Goal: Task Accomplishment & Management: Use online tool/utility

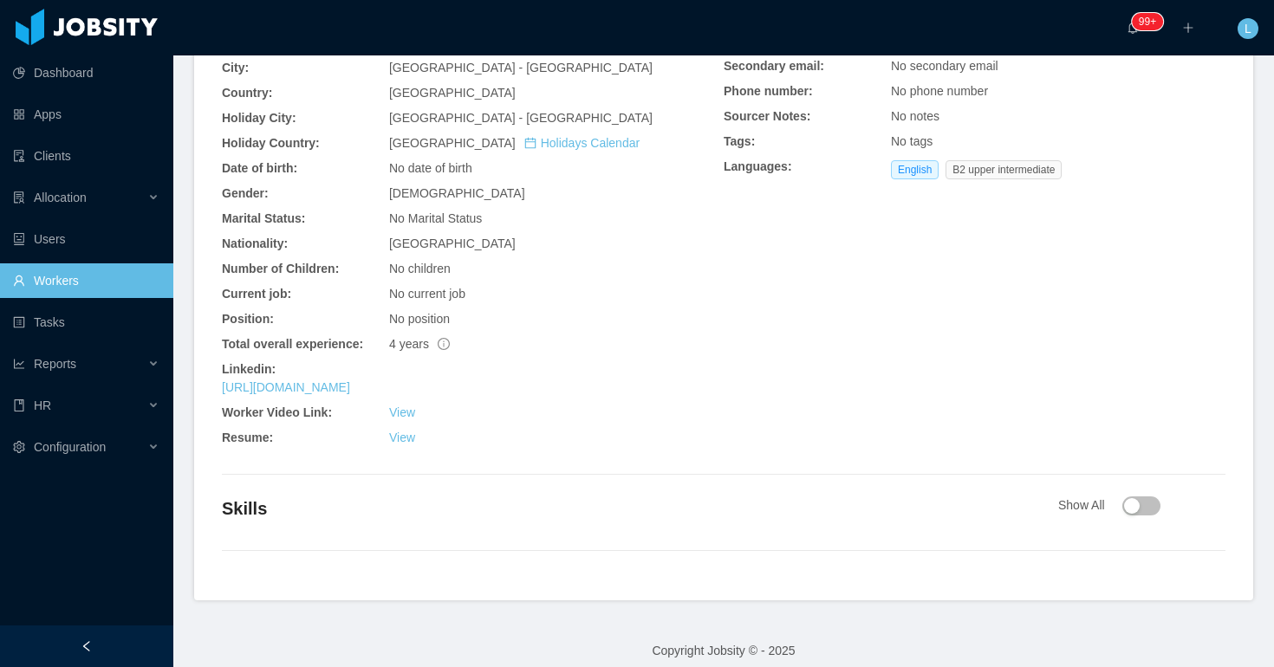
scroll to position [560, 0]
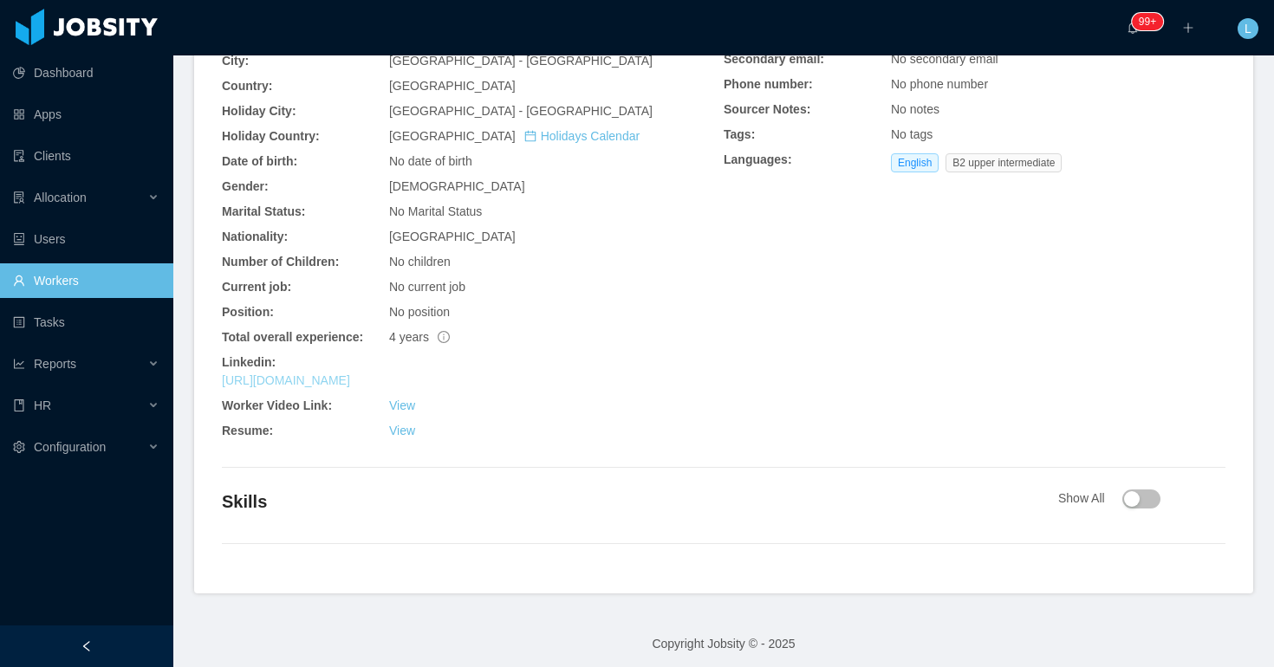
click at [350, 381] on link "[URL][DOMAIN_NAME]" at bounding box center [286, 381] width 128 height 14
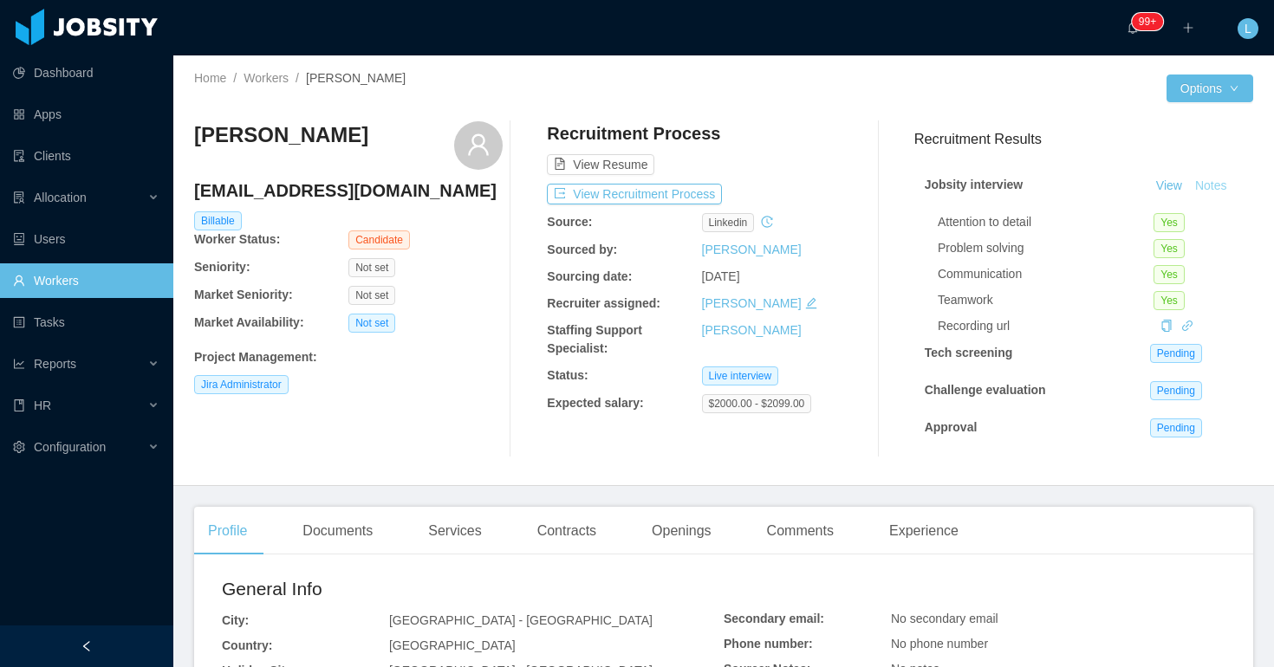
click at [1201, 187] on button "Notes" at bounding box center [1211, 186] width 46 height 21
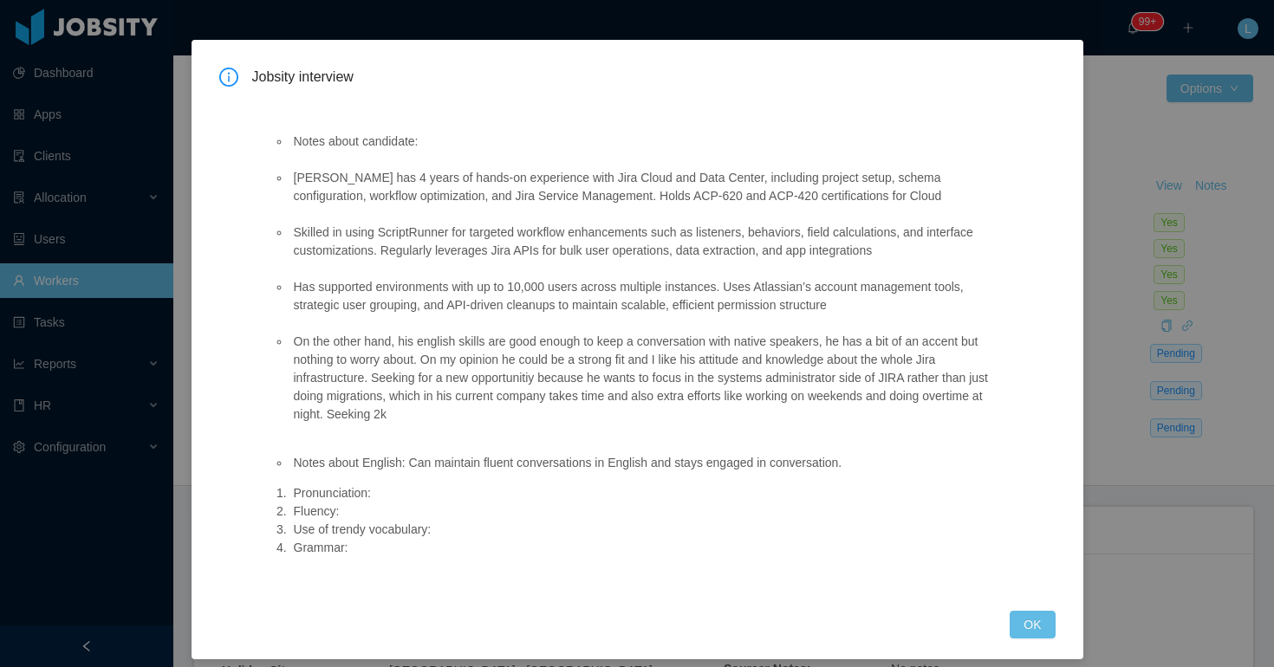
scroll to position [60, 0]
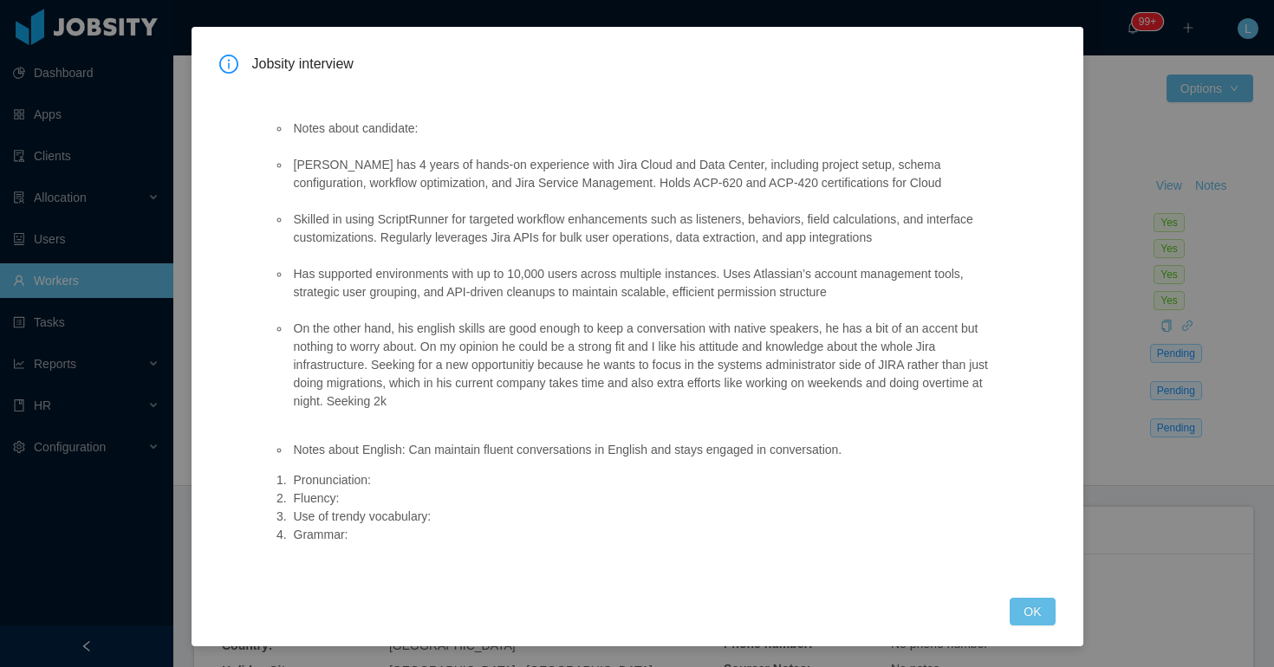
click at [1129, 206] on div "Jobsity interview Notes about candidate: Hector has 4 years of hands-on experie…" at bounding box center [637, 333] width 1274 height 667
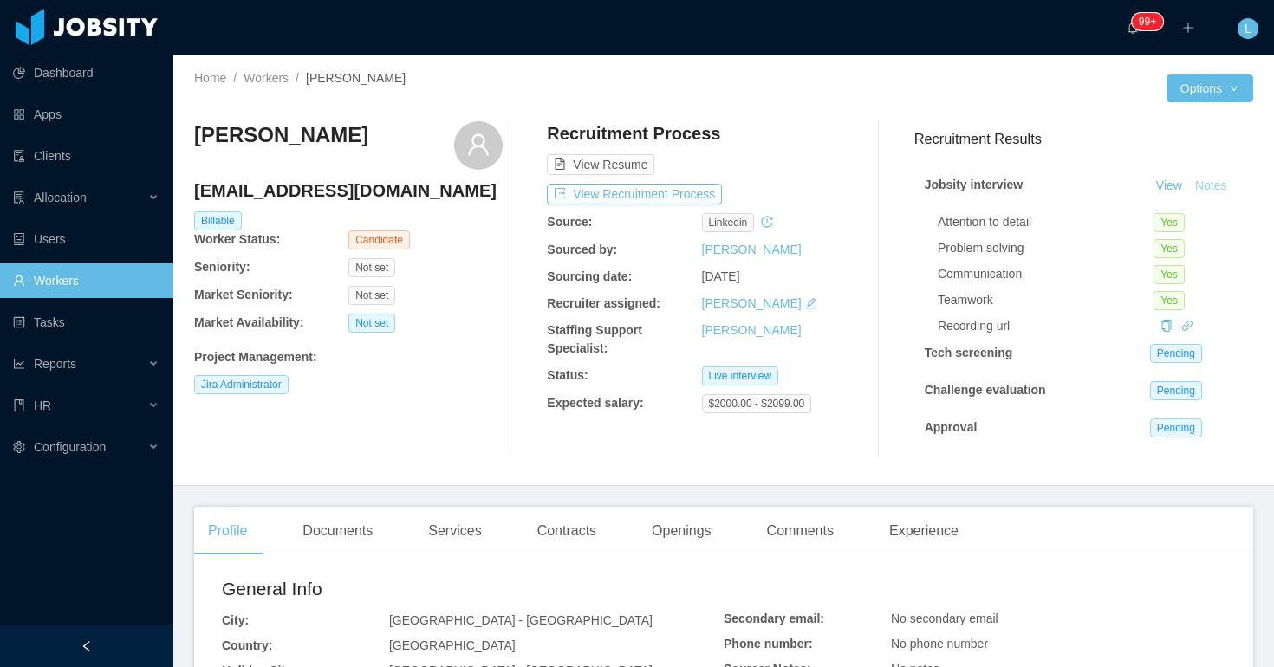
scroll to position [567, 0]
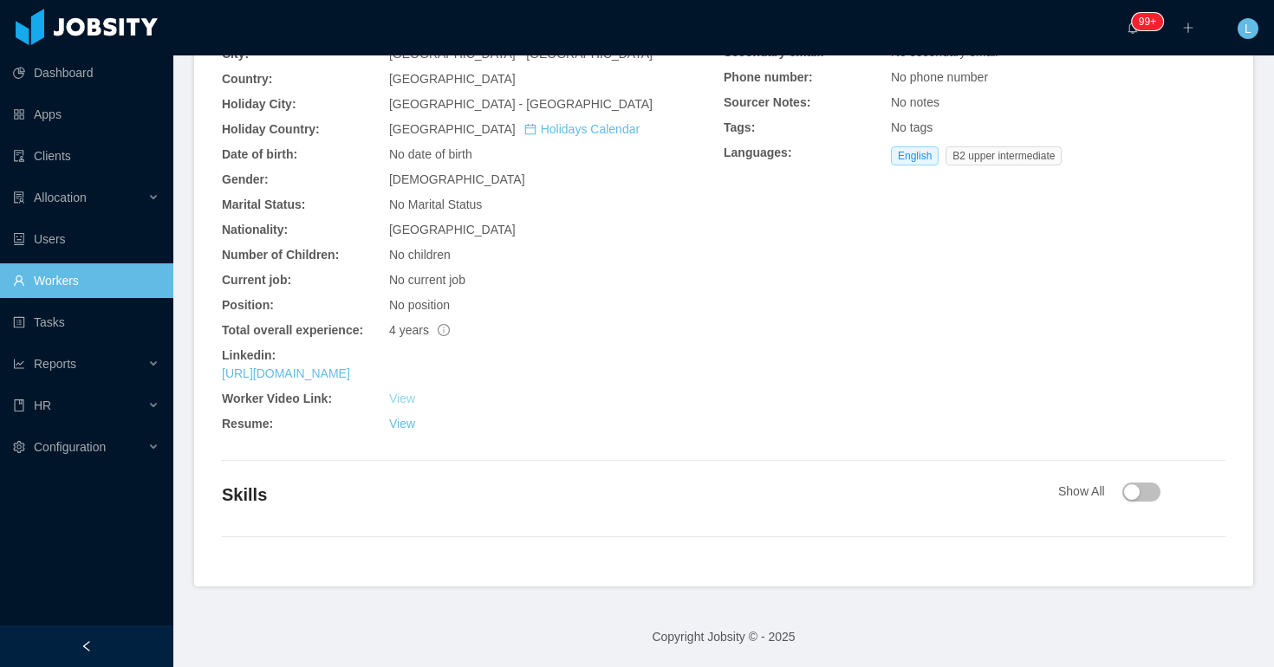
click at [401, 400] on link "View" at bounding box center [402, 399] width 26 height 14
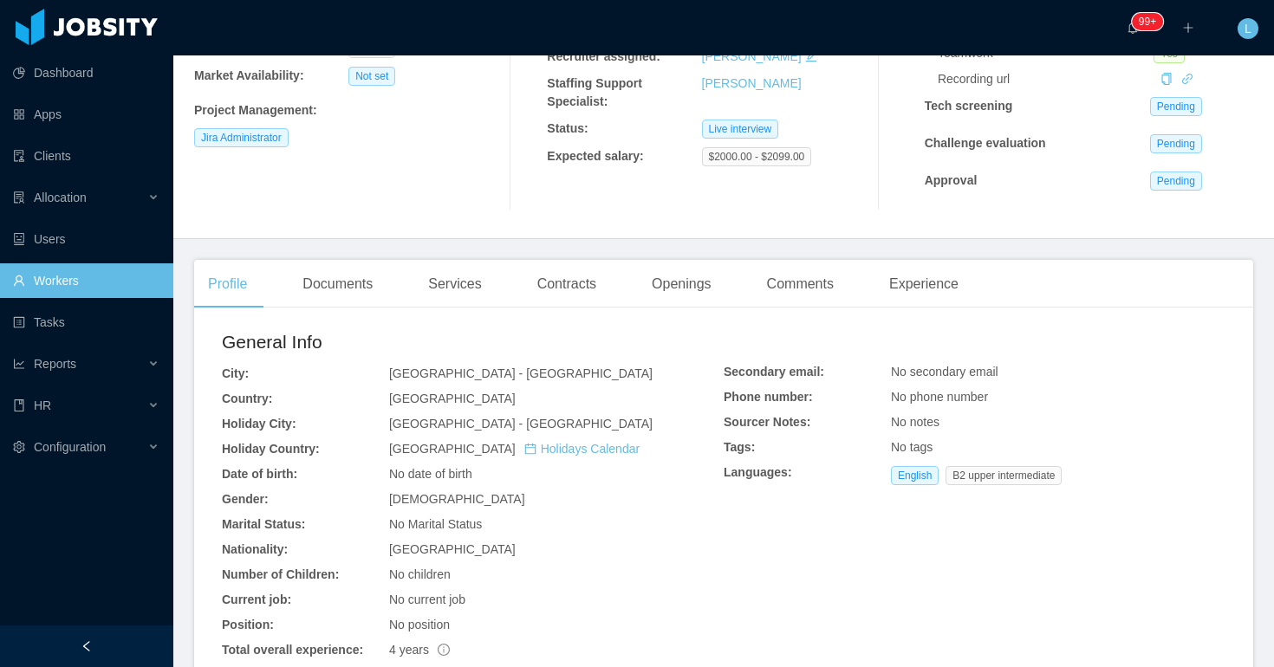
scroll to position [76, 0]
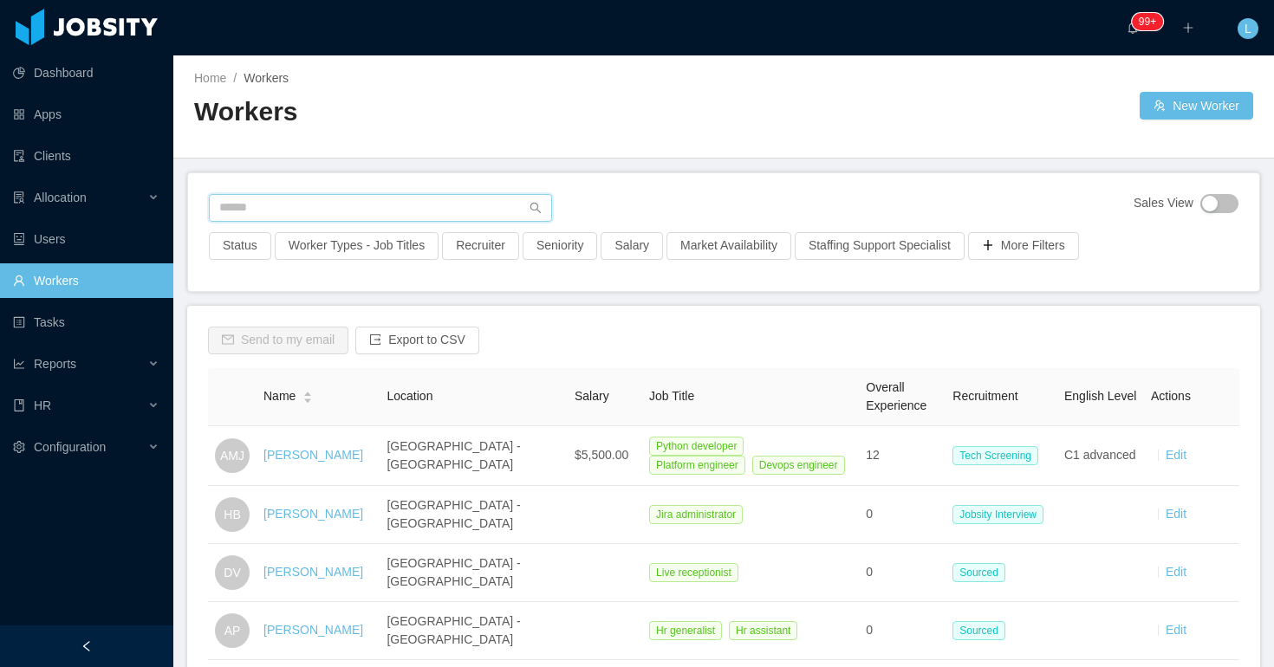
click at [426, 201] on input "text" at bounding box center [380, 208] width 343 height 28
paste input "**********"
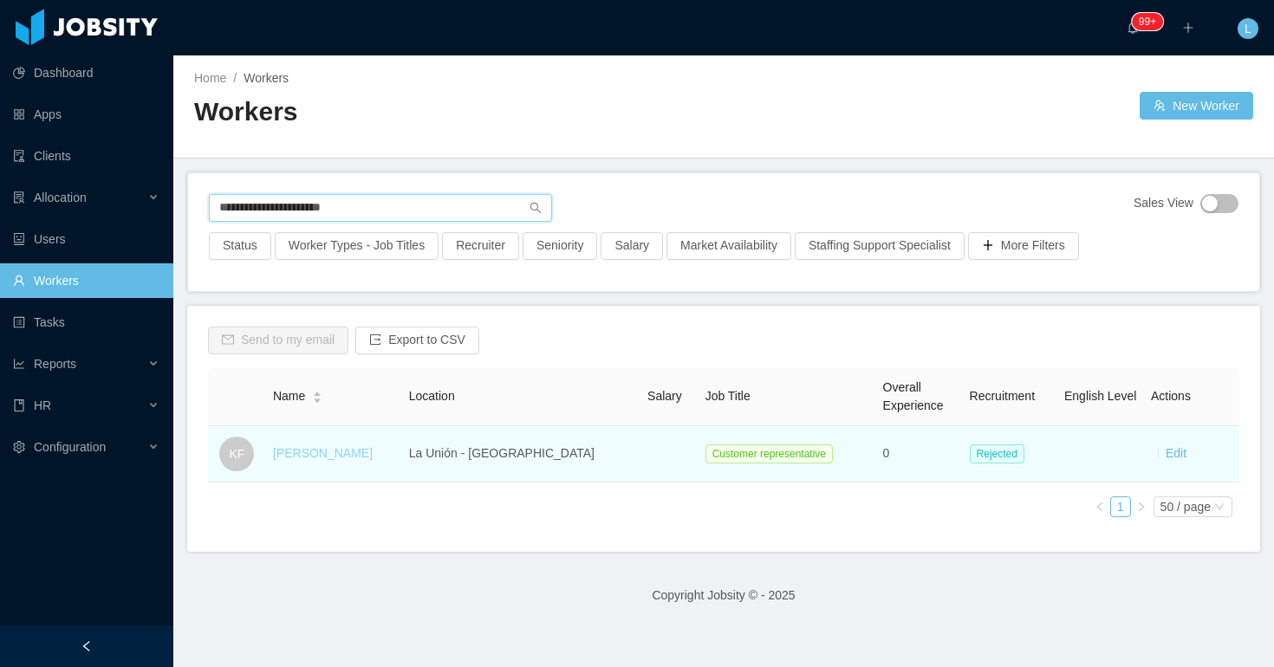
type input "**********"
click at [355, 456] on link "Katherine Flores" at bounding box center [323, 453] width 100 height 14
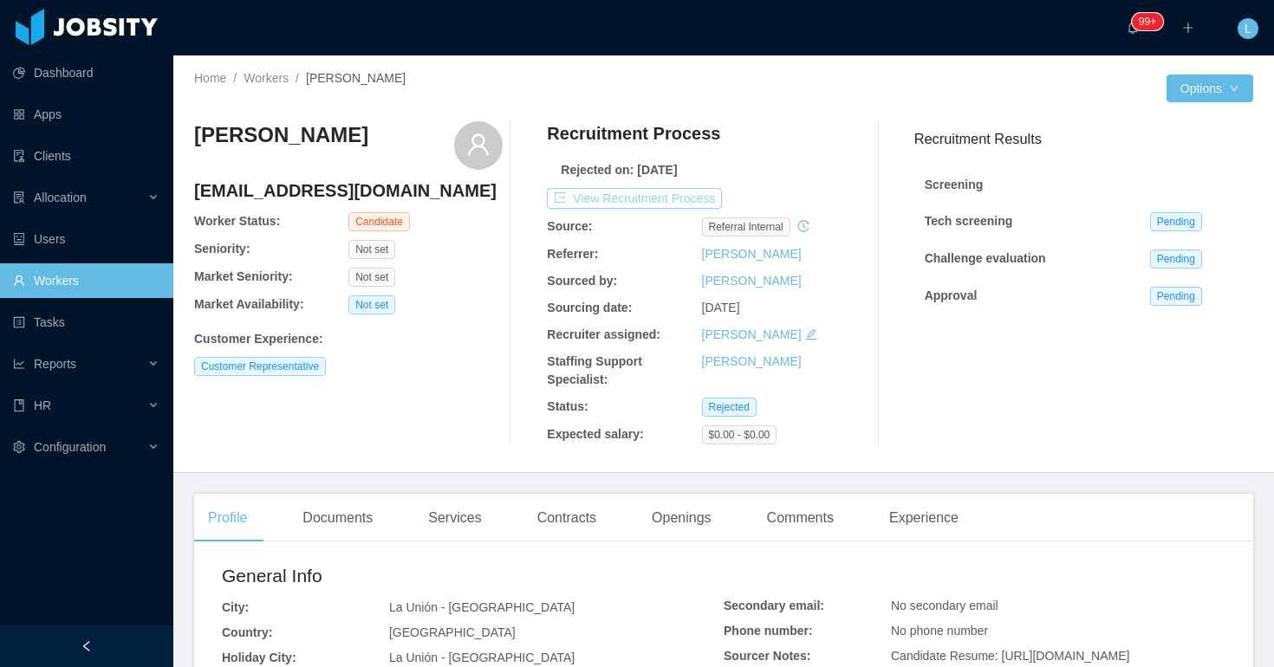
click at [661, 205] on button "View Recruitment Process" at bounding box center [634, 198] width 175 height 21
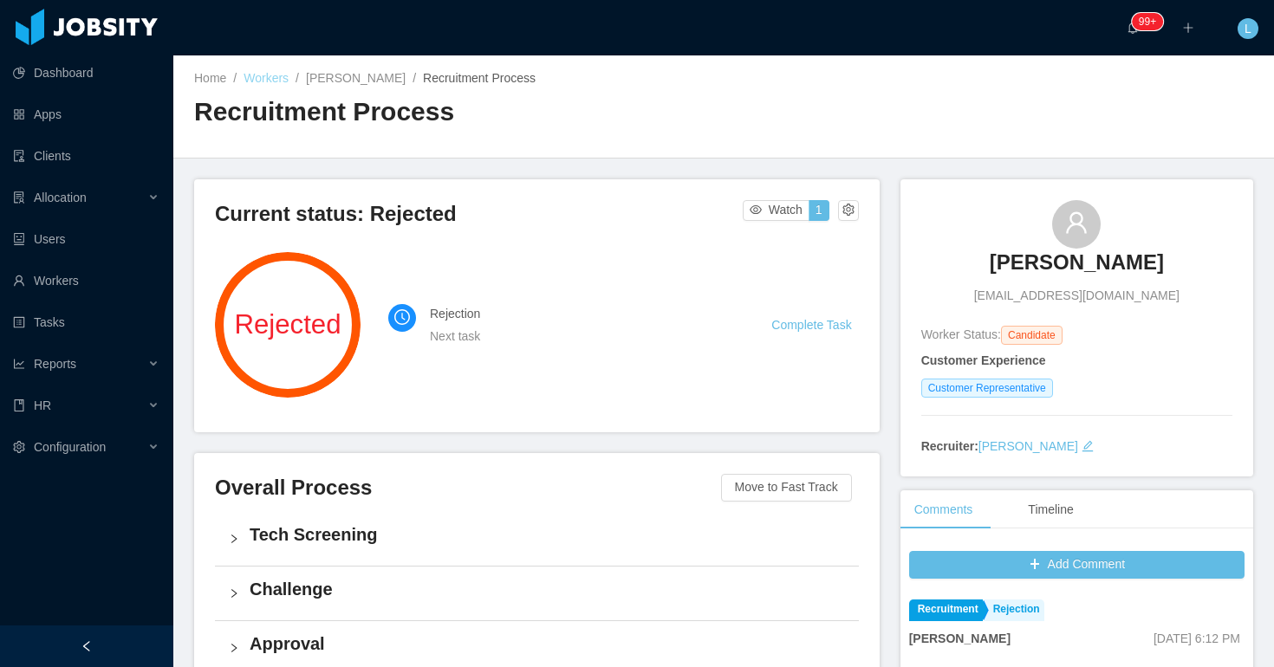
click at [270, 78] on link "Workers" at bounding box center [266, 78] width 45 height 14
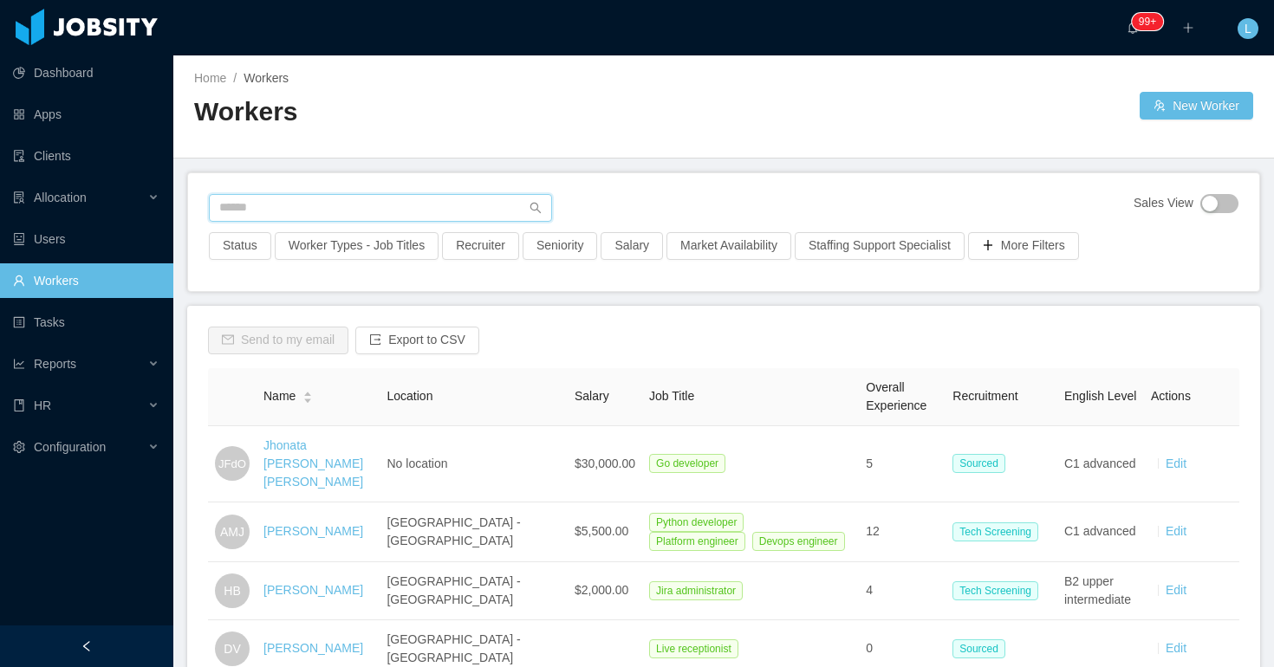
click at [478, 207] on input "text" at bounding box center [380, 208] width 343 height 28
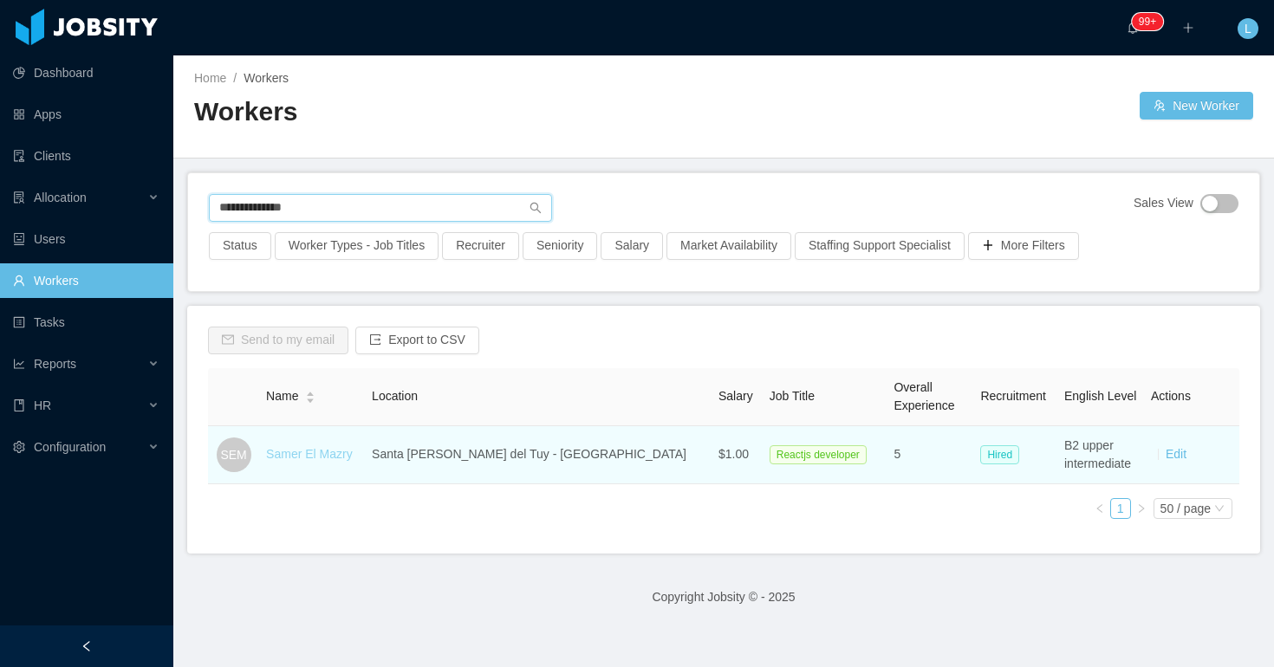
type input "**********"
click at [293, 453] on link "Samer El Mazry" at bounding box center [309, 454] width 87 height 14
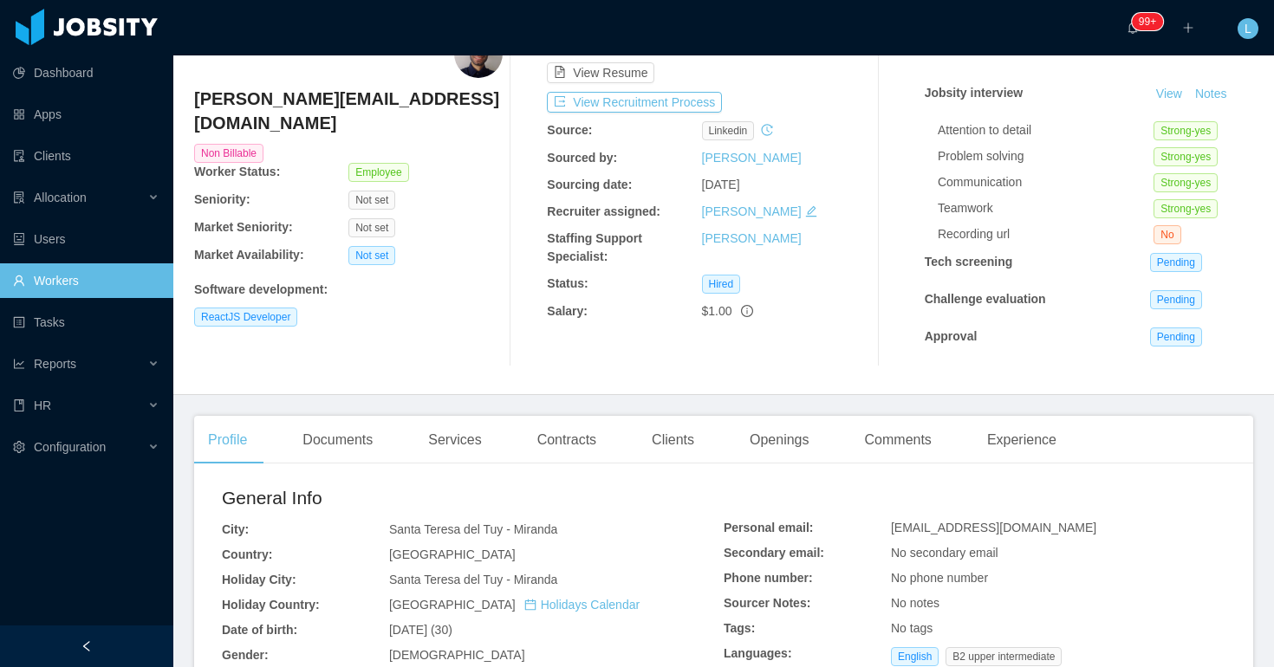
scroll to position [93, 0]
click at [561, 444] on div "Contracts" at bounding box center [567, 439] width 87 height 49
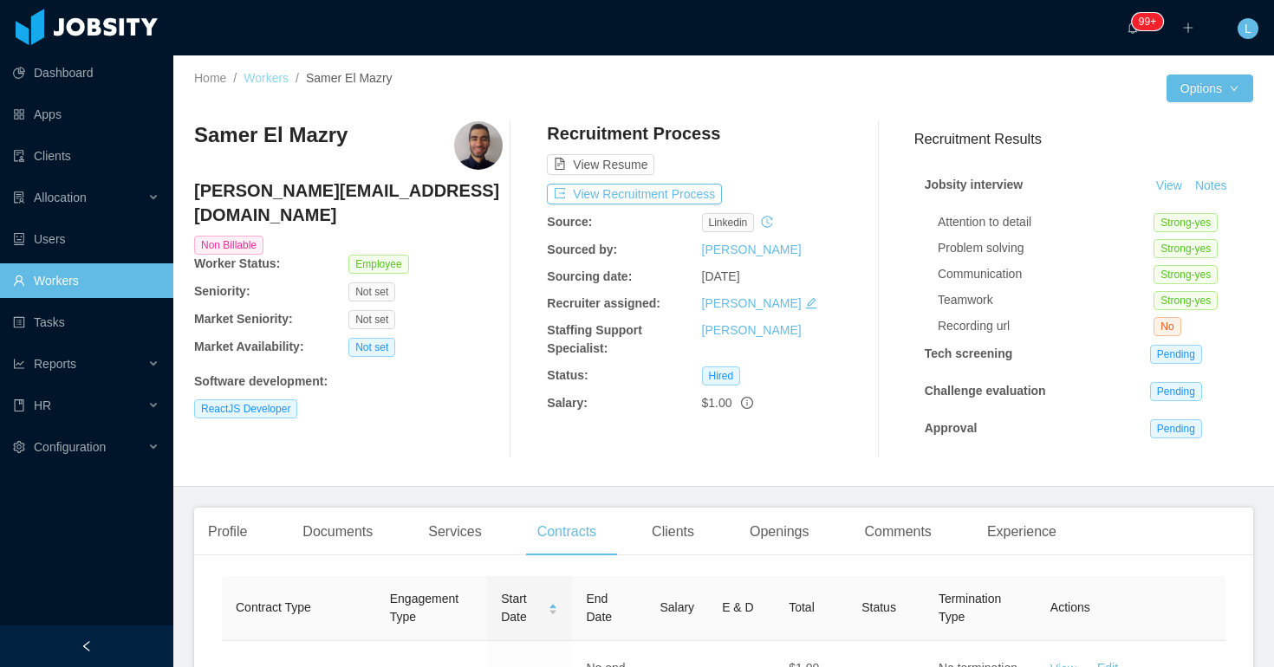
click at [272, 77] on link "Workers" at bounding box center [266, 78] width 45 height 14
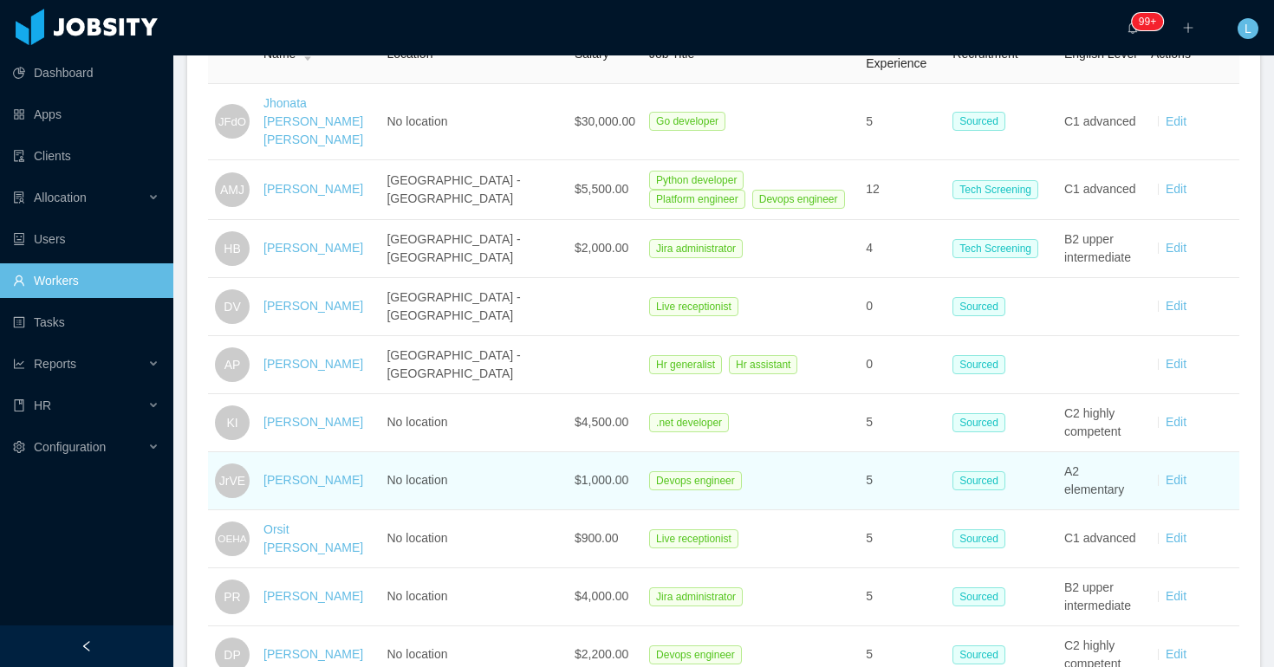
scroll to position [350, 0]
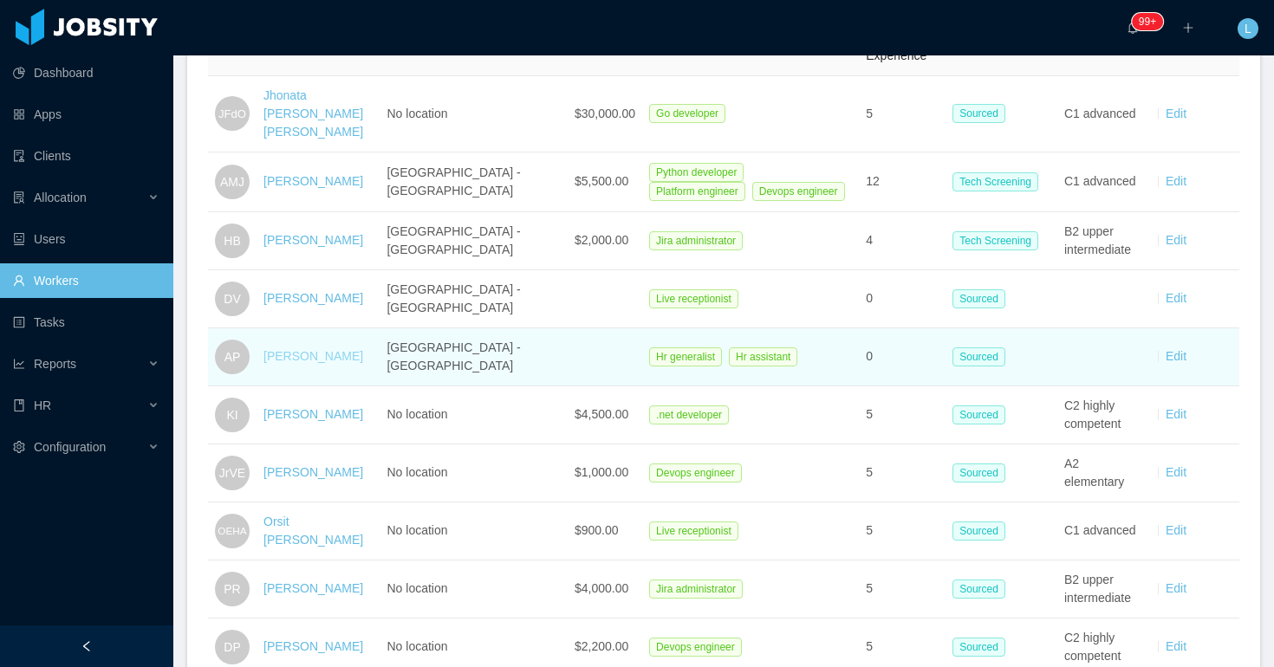
click at [306, 349] on link "Arianna Portillo" at bounding box center [314, 356] width 100 height 14
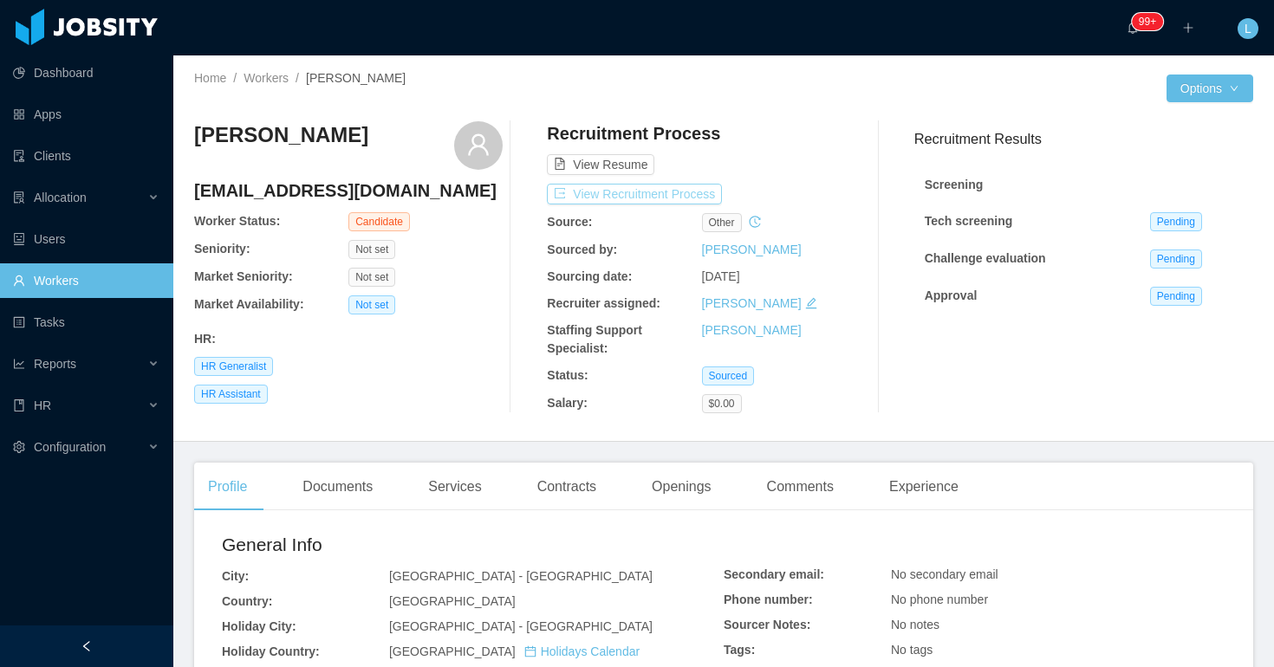
click at [660, 192] on button "View Recruitment Process" at bounding box center [634, 194] width 175 height 21
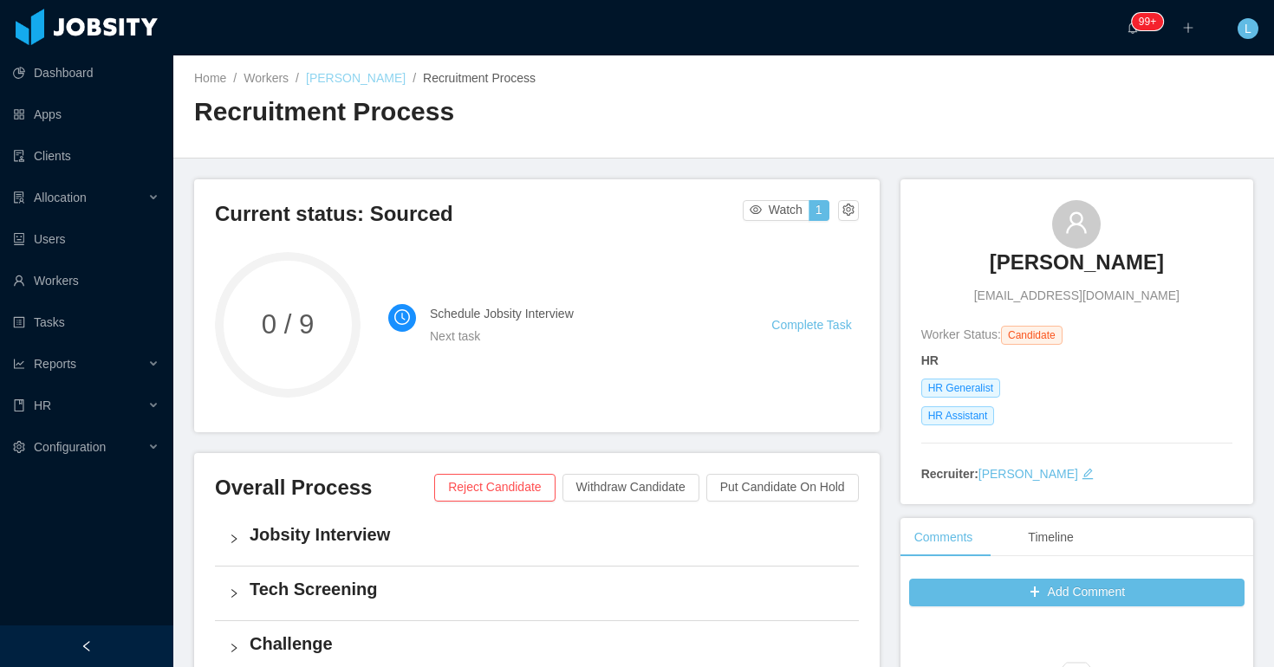
click at [362, 78] on link "Arianna Portillo" at bounding box center [356, 78] width 100 height 14
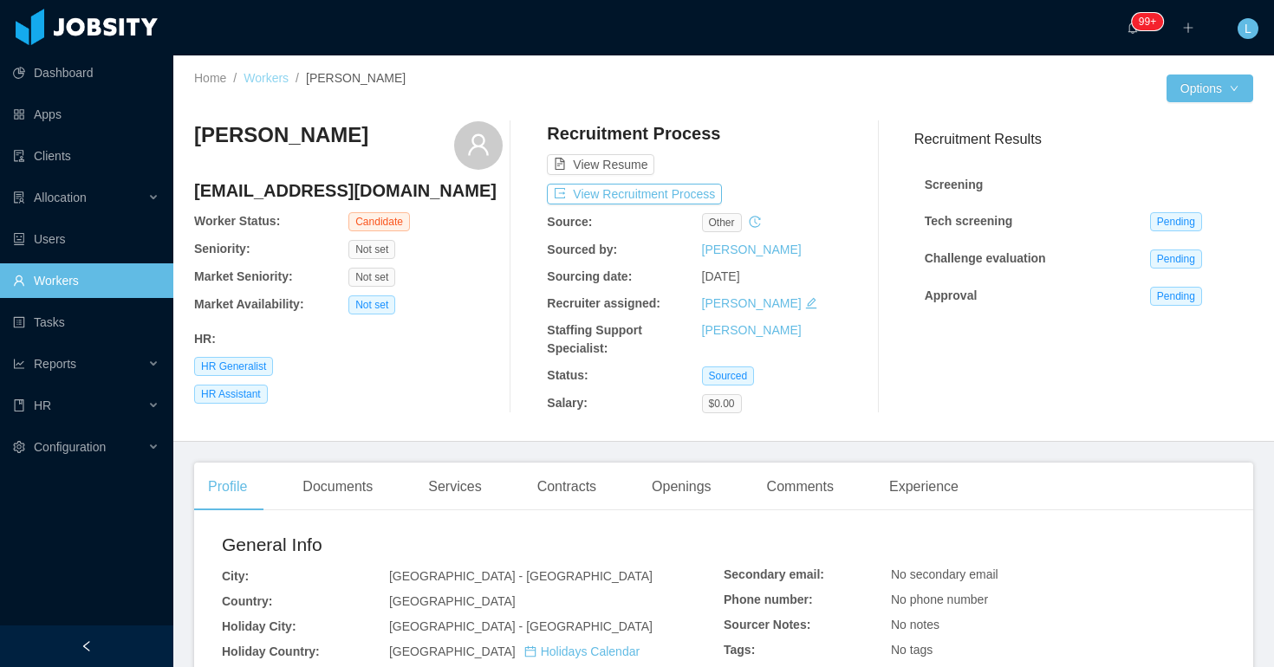
click at [289, 78] on link "Workers" at bounding box center [266, 78] width 45 height 14
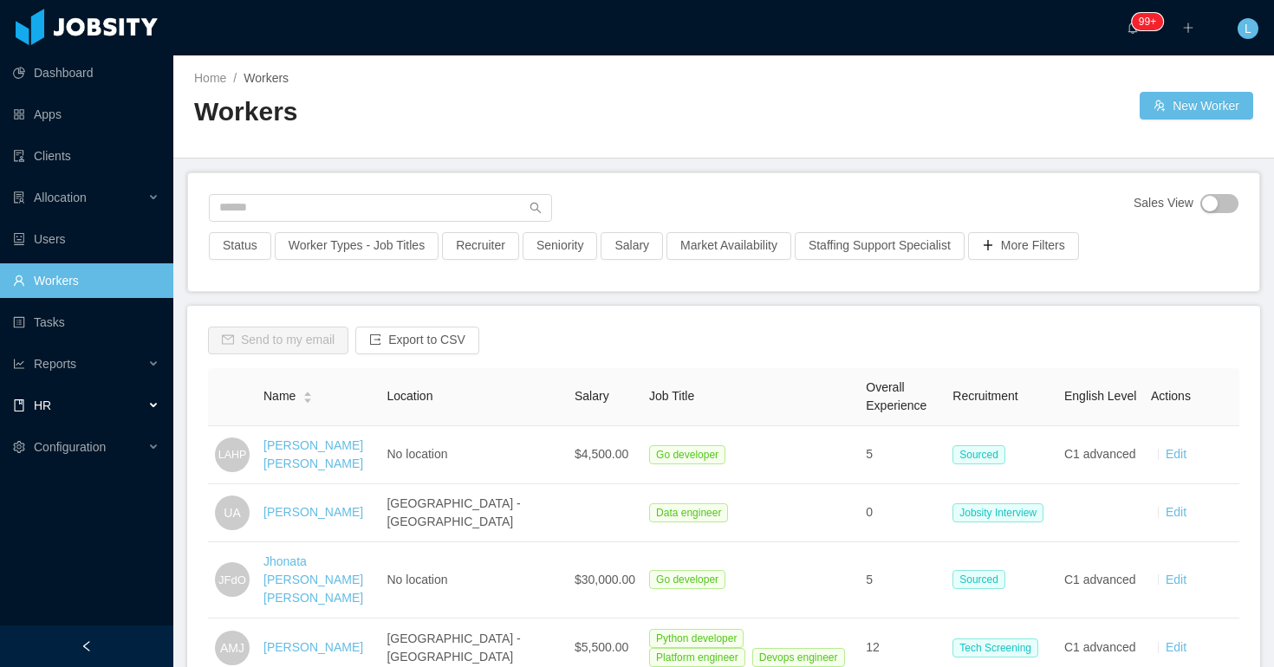
click at [130, 383] on li "Reports" at bounding box center [86, 366] width 173 height 38
click at [142, 379] on div "Reports" at bounding box center [86, 364] width 173 height 35
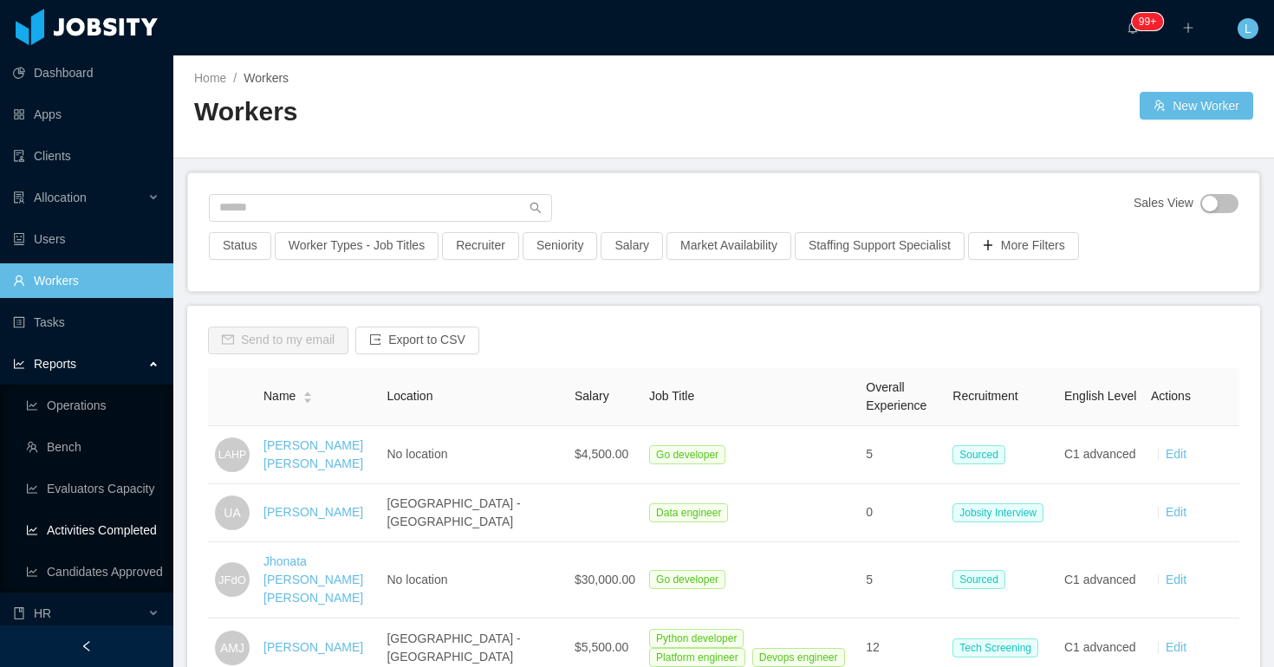
click at [122, 532] on link "Activities Completed" at bounding box center [92, 530] width 133 height 35
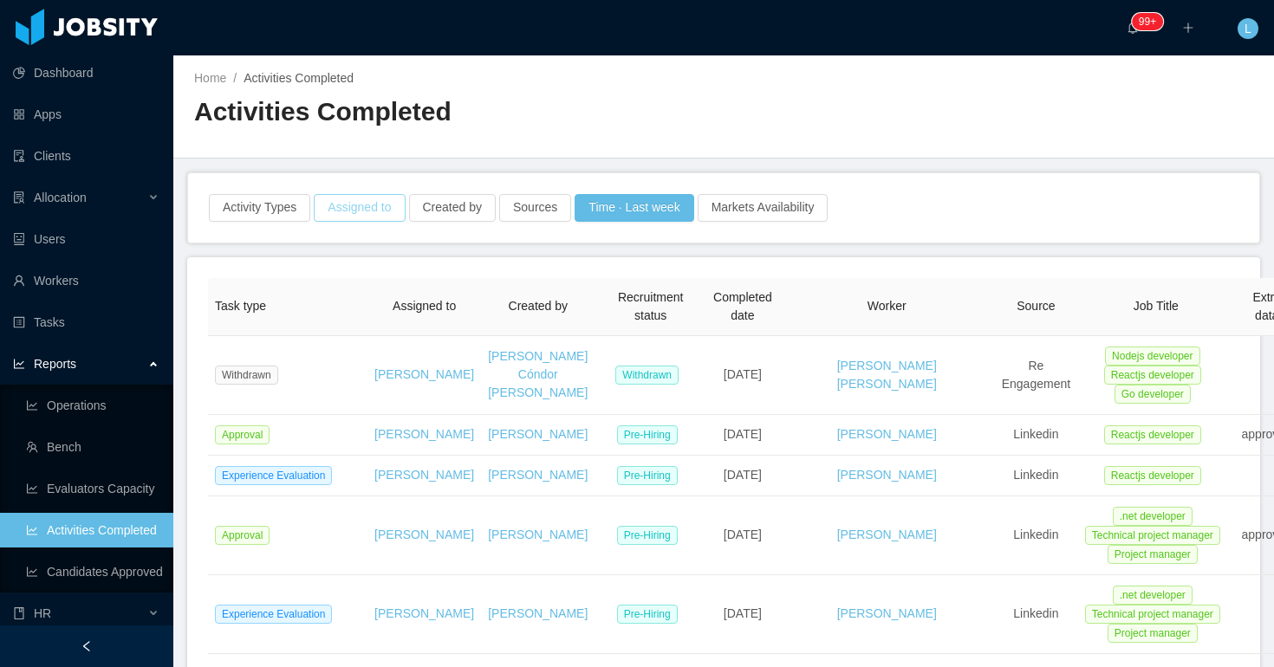
click at [365, 217] on button "Assigned to" at bounding box center [359, 208] width 91 height 28
click at [348, 295] on div "Assigned to" at bounding box center [362, 285] width 244 height 26
type input "*********"
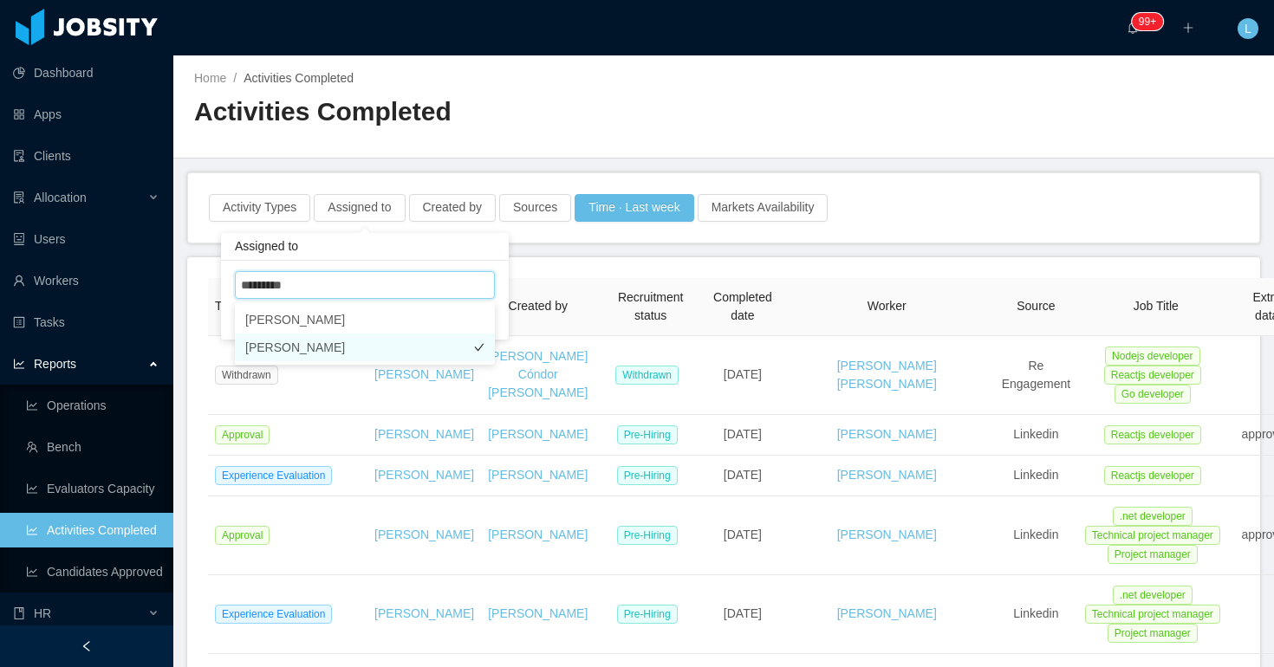
click at [347, 342] on li "[PERSON_NAME]" at bounding box center [365, 348] width 260 height 28
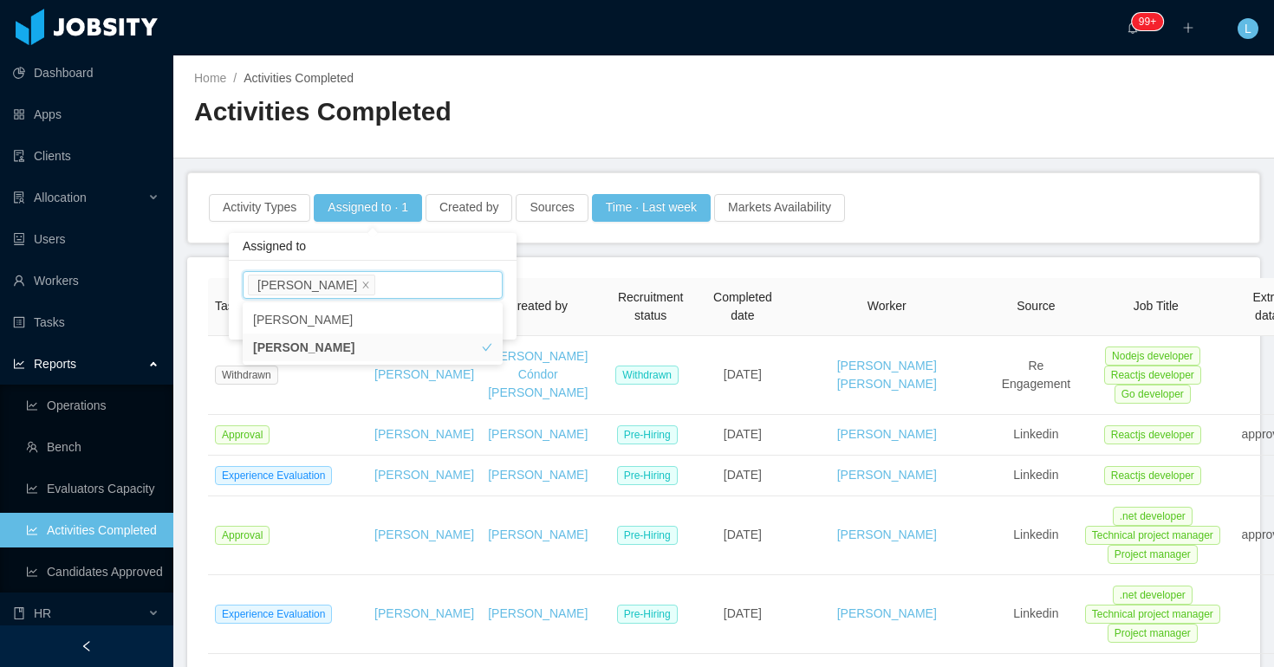
click at [409, 246] on div "Assigned to" at bounding box center [373, 247] width 288 height 28
click at [482, 322] on button "Apply" at bounding box center [482, 319] width 41 height 20
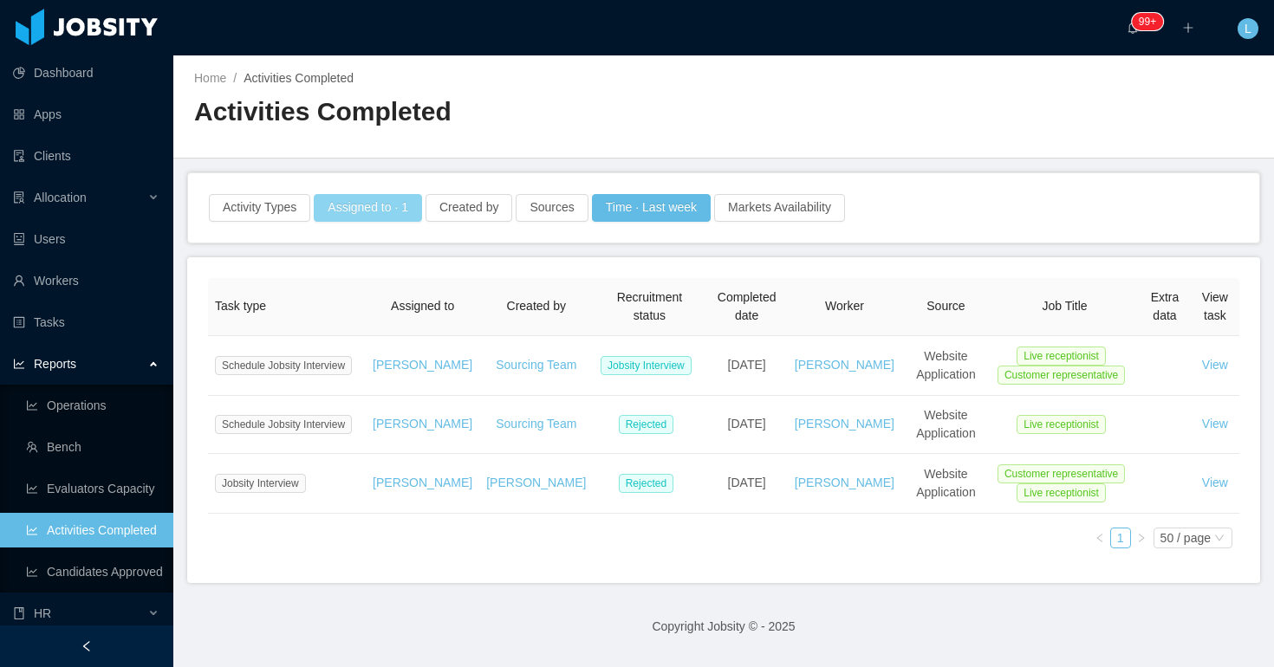
click at [417, 211] on button "Assigned to · 1" at bounding box center [368, 208] width 108 height 28
click at [367, 286] on li "[PERSON_NAME]" at bounding box center [311, 285] width 127 height 21
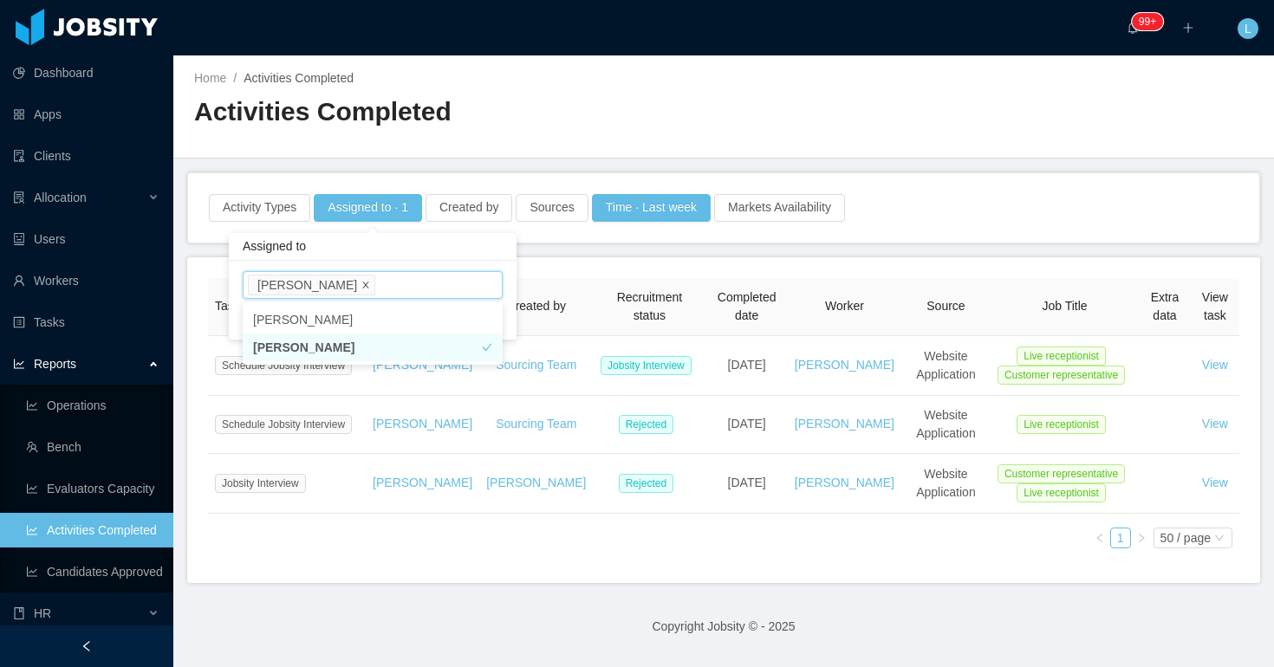
click at [362, 286] on icon "icon: close" at bounding box center [365, 285] width 9 height 9
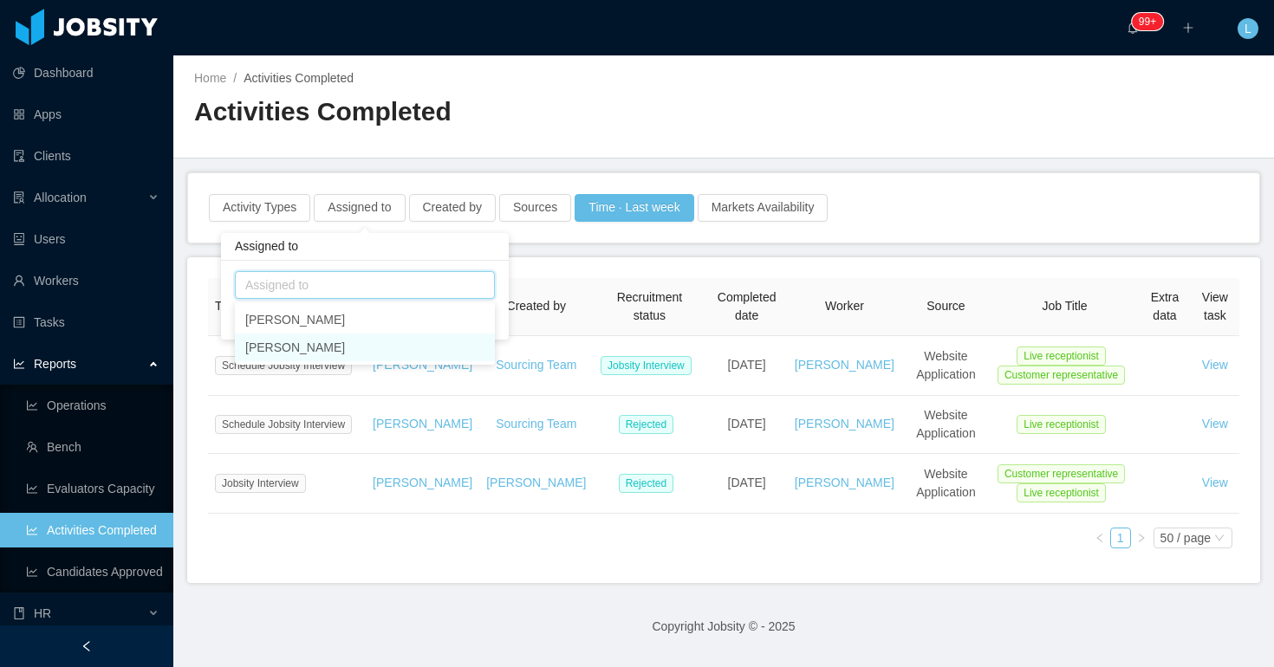
click at [362, 286] on div "Assigned to" at bounding box center [360, 285] width 231 height 17
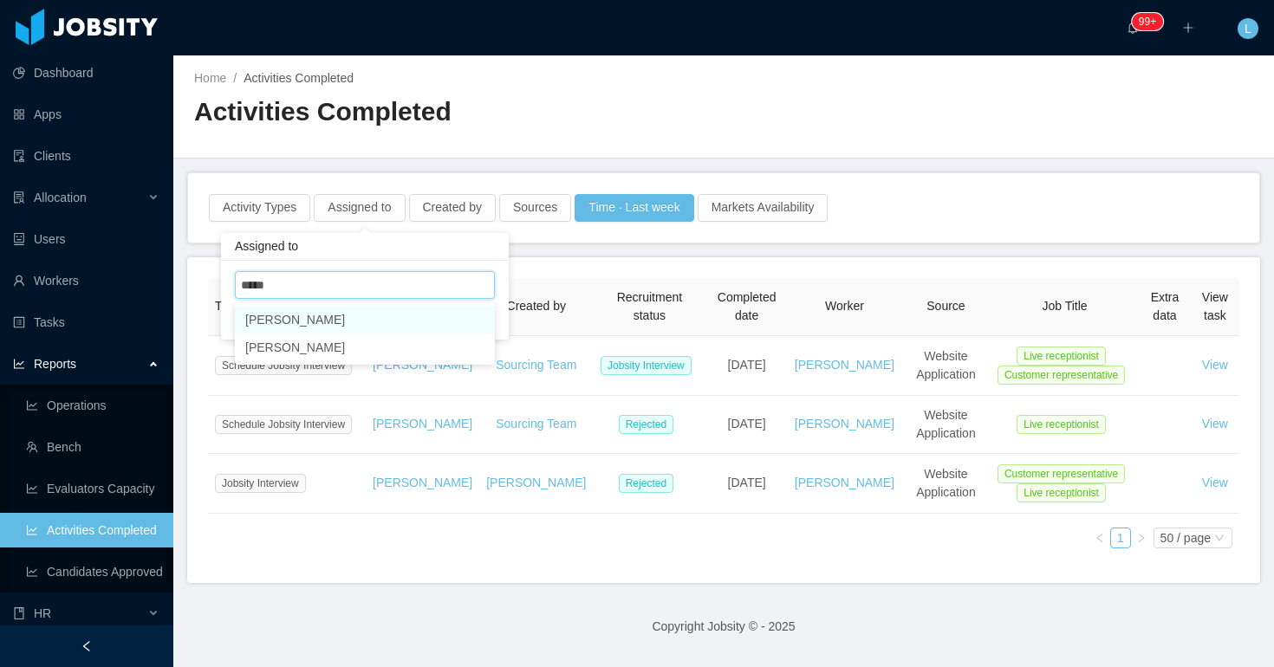
type input "******"
click at [355, 329] on li "Rolando Toyo" at bounding box center [365, 320] width 260 height 28
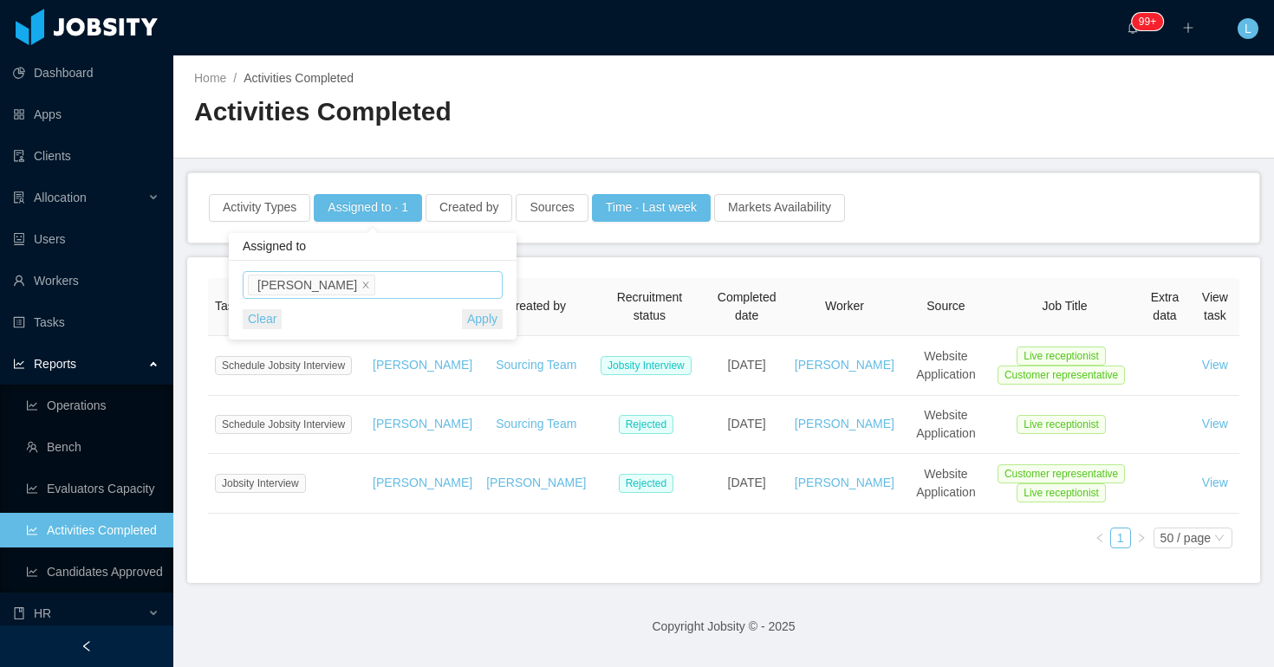
click at [436, 251] on div "Assigned to" at bounding box center [373, 247] width 288 height 28
click at [482, 316] on button "Apply" at bounding box center [482, 319] width 41 height 20
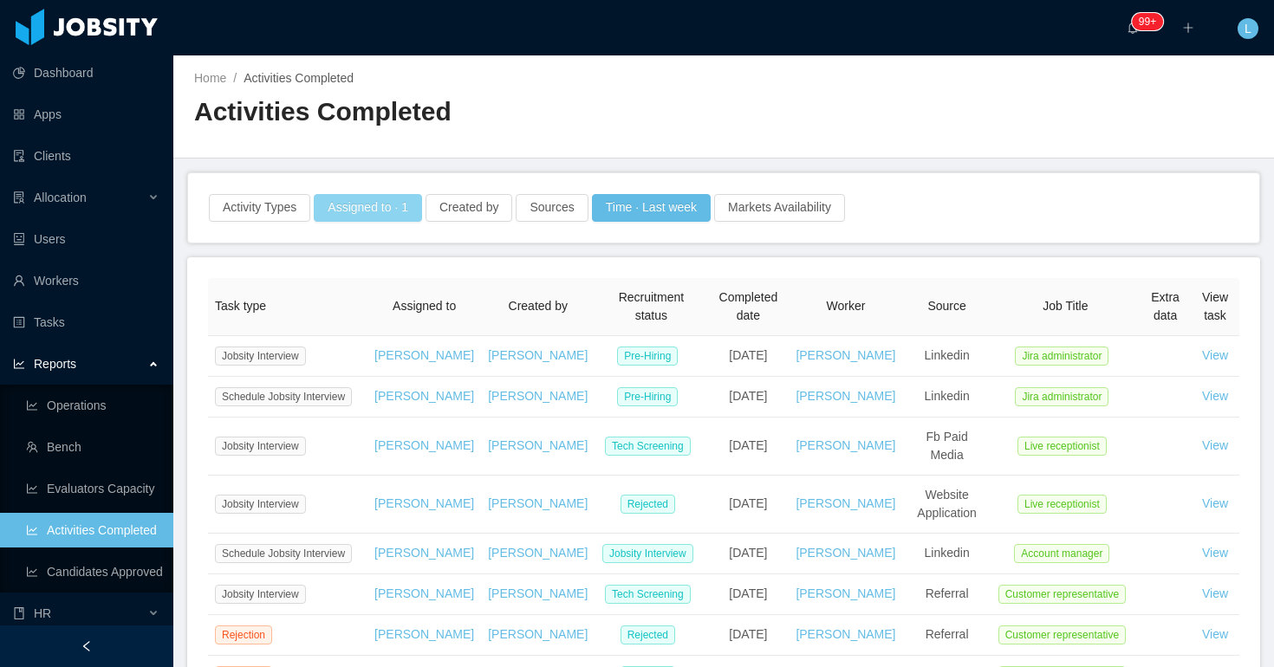
click at [401, 219] on button "Assigned to · 1" at bounding box center [368, 208] width 108 height 28
click at [361, 291] on span at bounding box center [365, 285] width 9 height 16
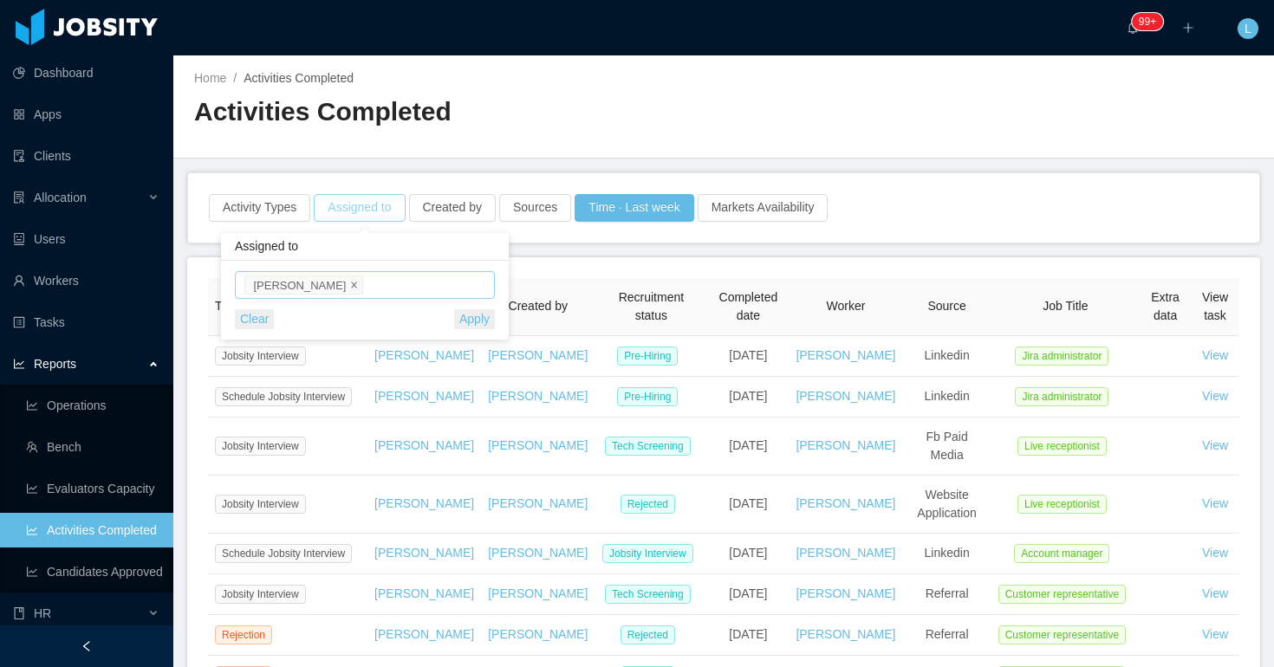
click at [343, 291] on div "Assigned to" at bounding box center [360, 285] width 231 height 17
type input "****"
click at [345, 316] on li "Rolando Toyo" at bounding box center [365, 320] width 260 height 28
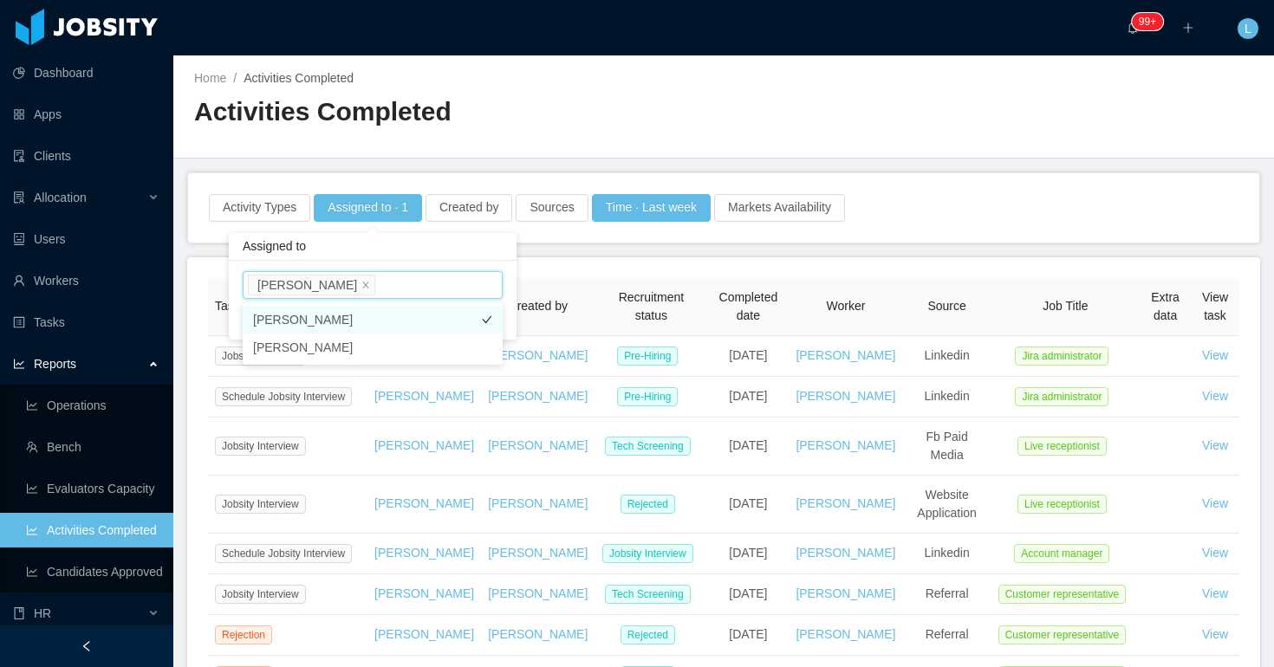
click at [336, 311] on li "Lourdes Sanchis" at bounding box center [373, 320] width 260 height 28
click at [362, 286] on icon "icon: close" at bounding box center [366, 285] width 9 height 9
click at [351, 257] on div "Assigned to" at bounding box center [373, 247] width 288 height 28
click at [474, 314] on button "Apply" at bounding box center [482, 319] width 41 height 20
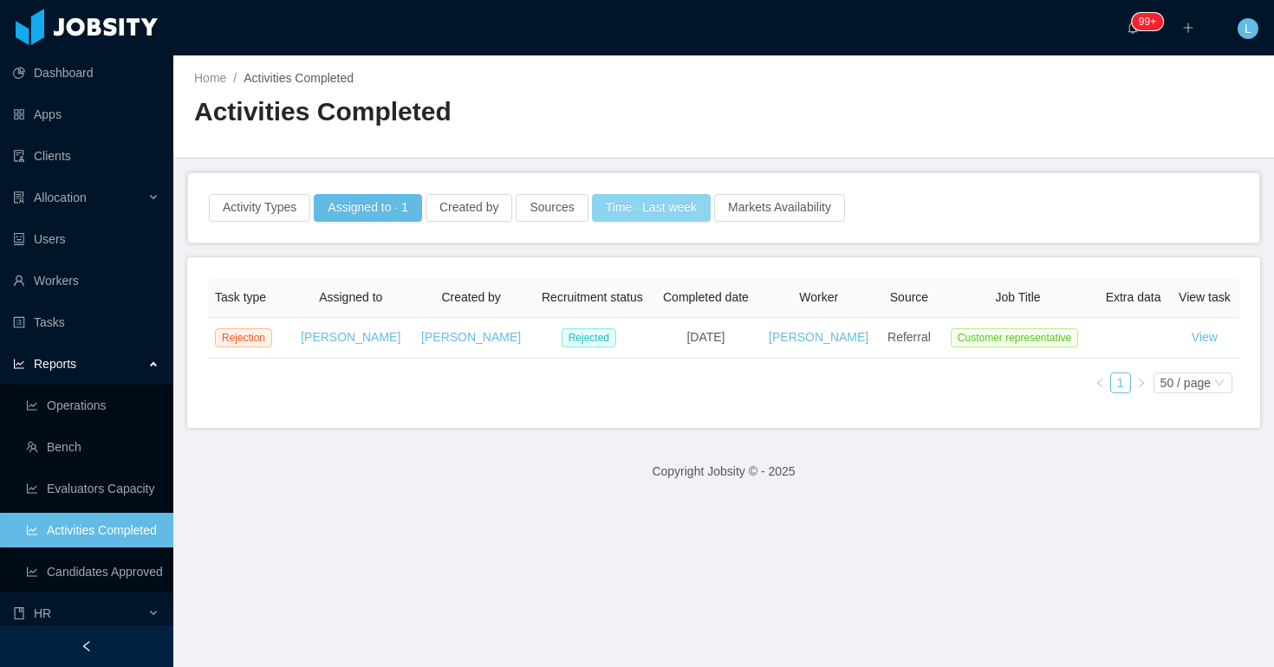
click at [666, 213] on button "Time · Last week" at bounding box center [651, 208] width 119 height 28
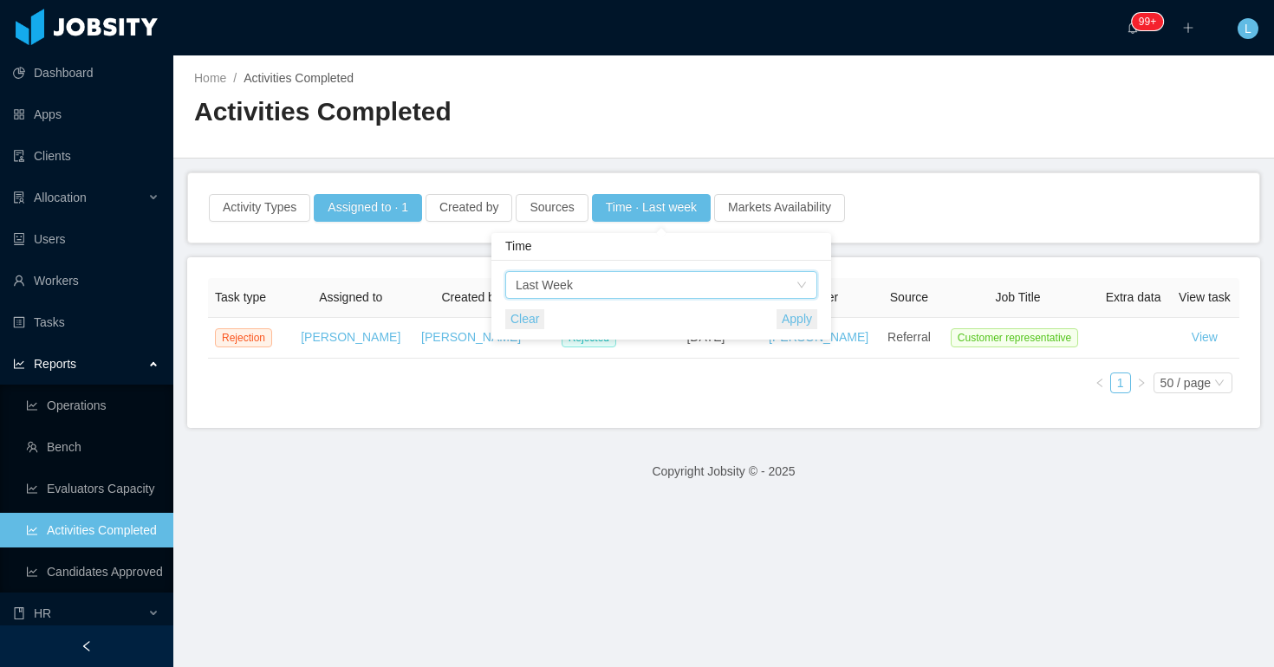
click at [647, 279] on div "Time Last Week" at bounding box center [656, 285] width 280 height 26
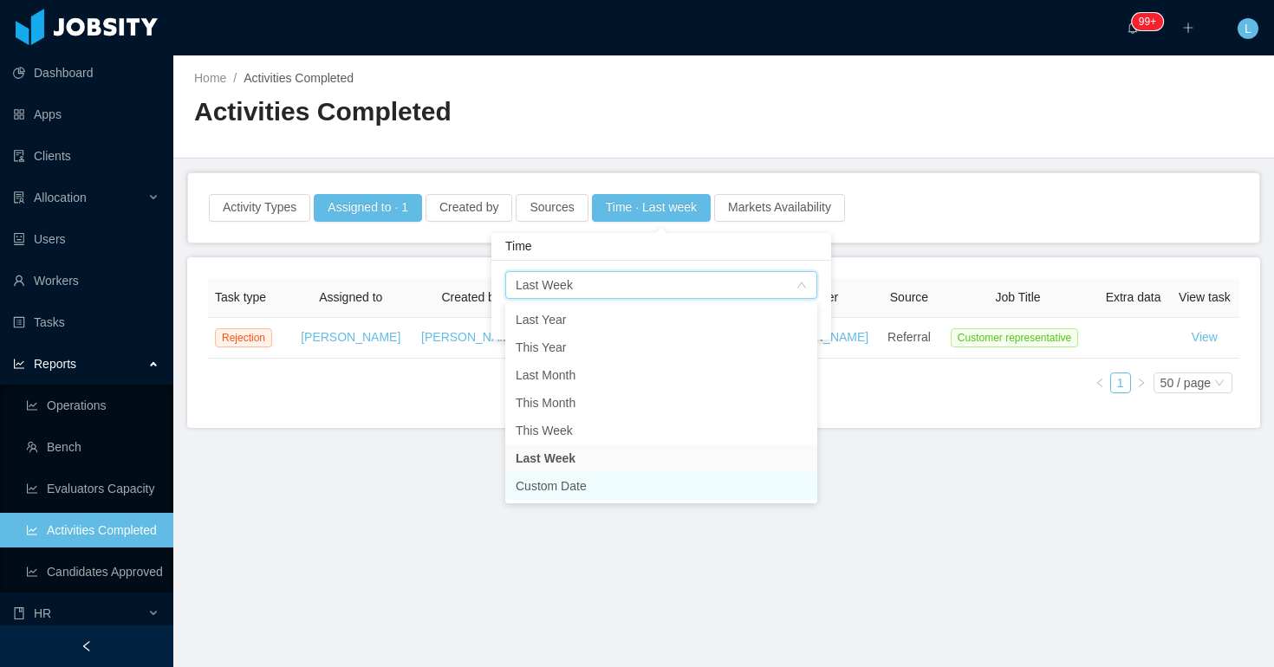
click at [587, 487] on li "Custom Date" at bounding box center [661, 486] width 312 height 28
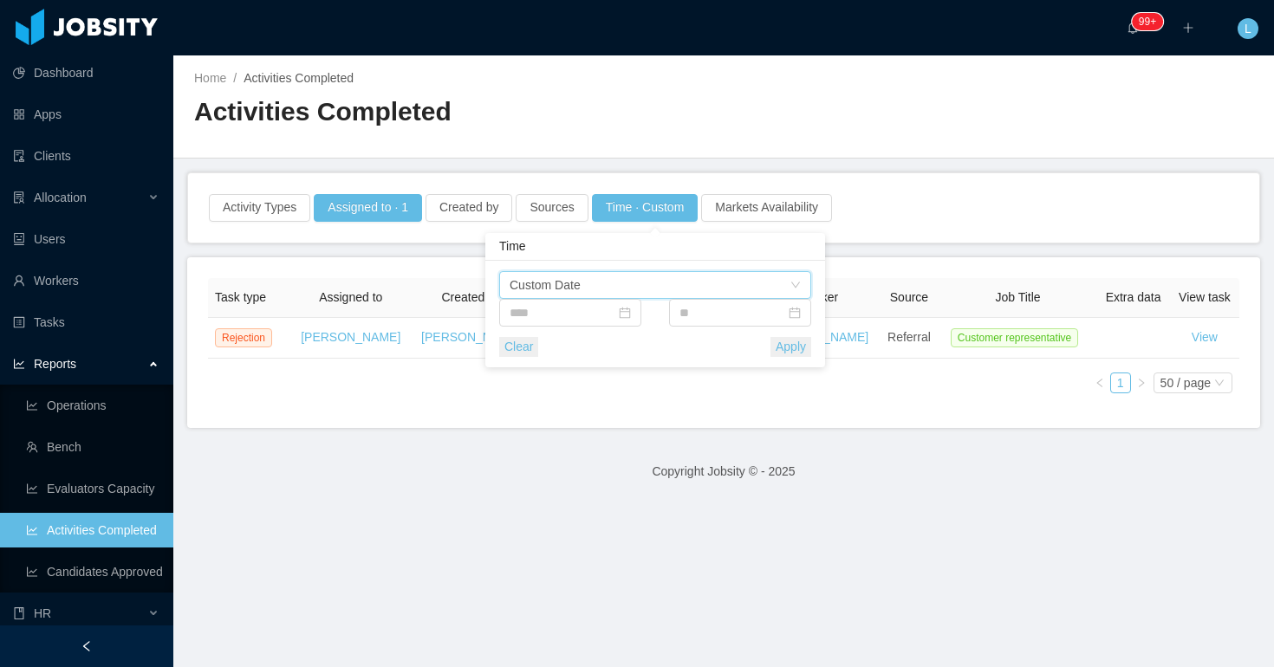
click at [804, 350] on button "Apply" at bounding box center [791, 347] width 41 height 20
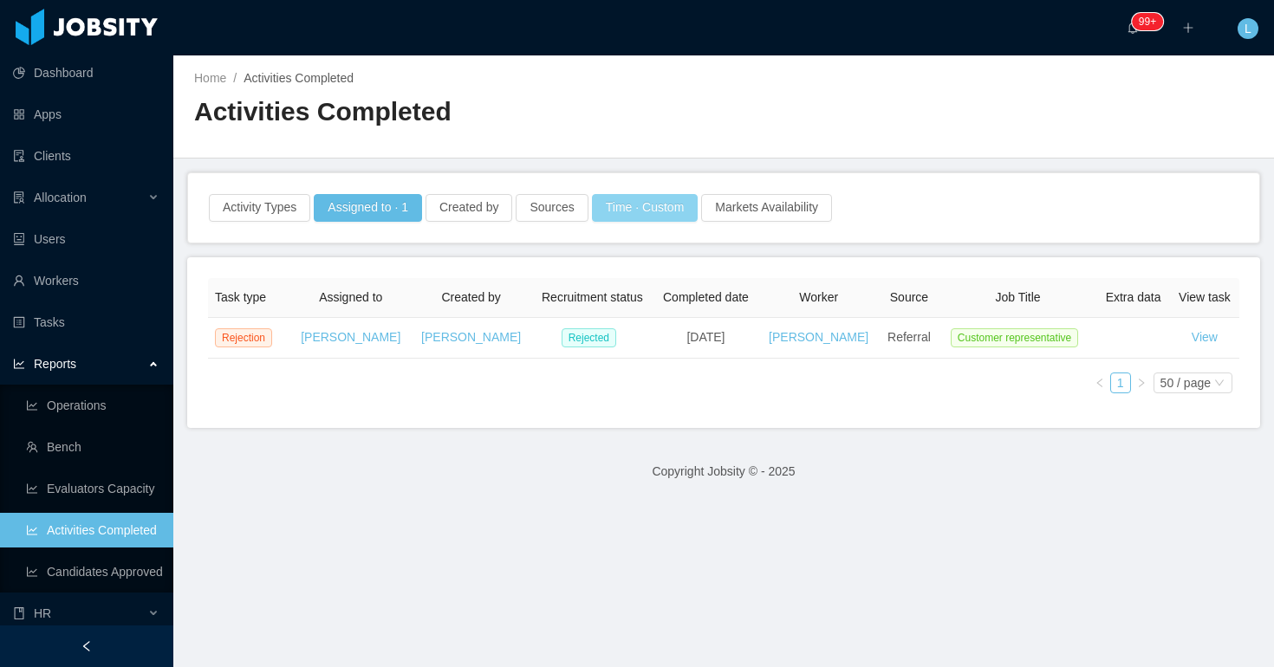
click at [672, 214] on button "Time · Custom" at bounding box center [645, 208] width 107 height 28
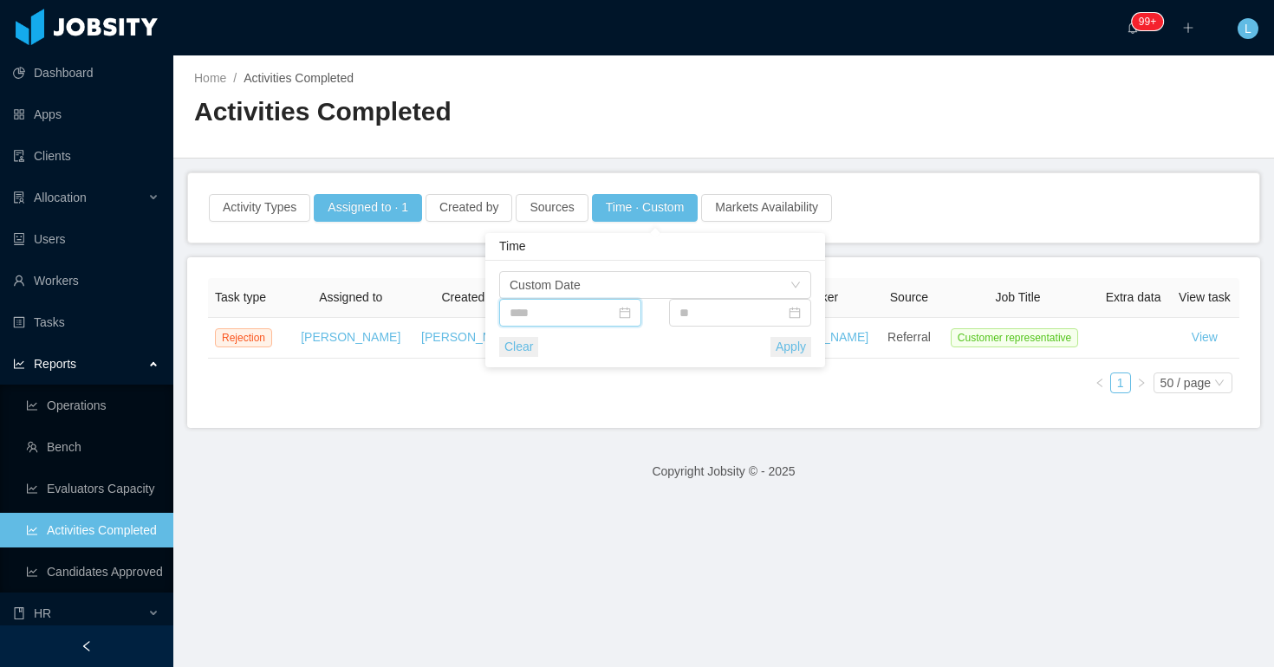
click at [556, 327] on div "Time Custom Date Clear Apply" at bounding box center [655, 314] width 312 height 86
click at [562, 322] on input at bounding box center [570, 313] width 142 height 28
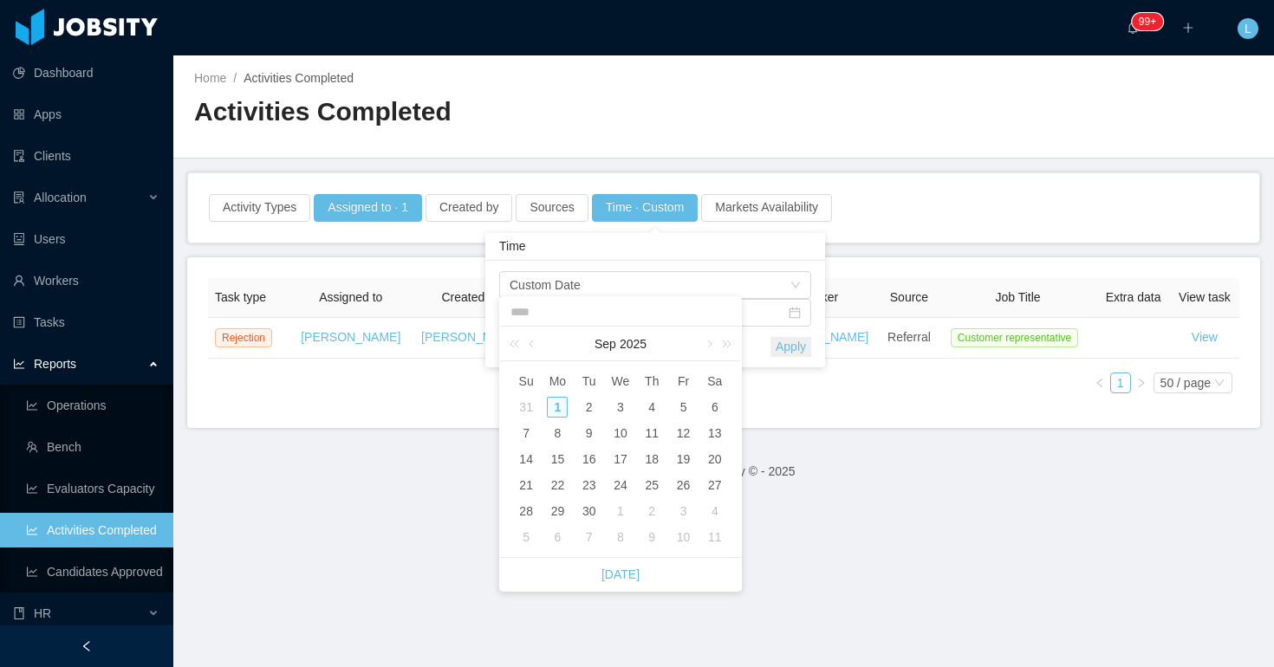
click at [527, 409] on div "31" at bounding box center [526, 407] width 21 height 21
type input "**********"
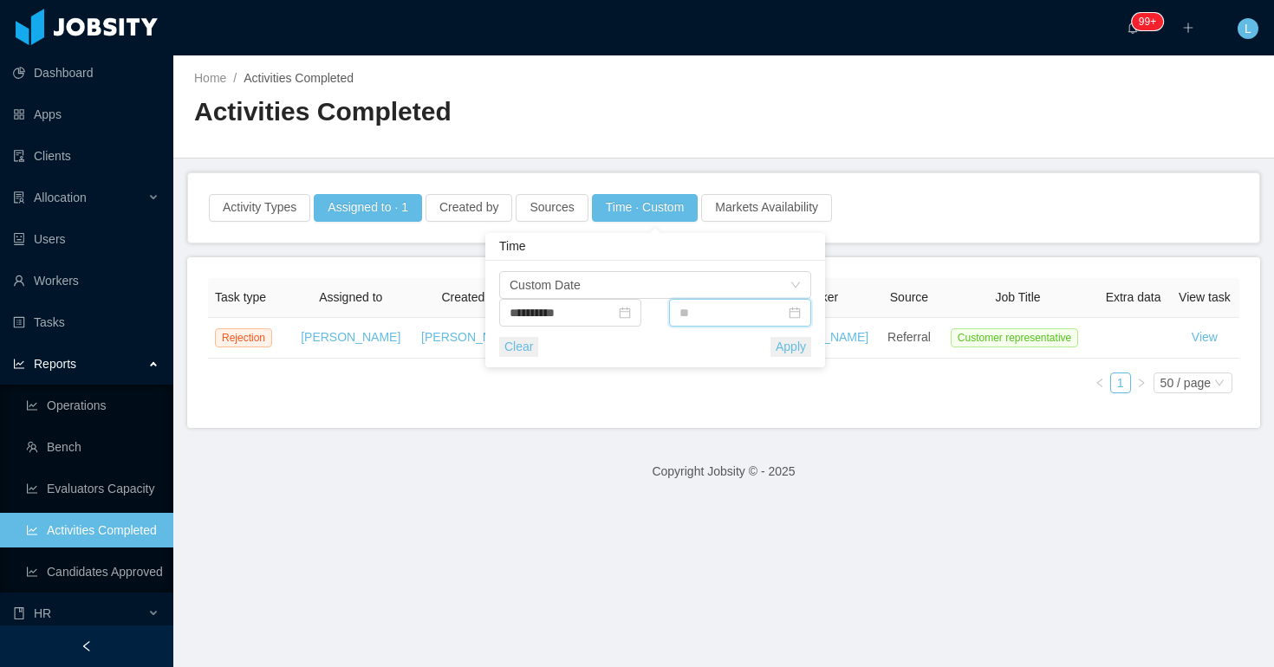
click at [701, 311] on input at bounding box center [740, 313] width 142 height 28
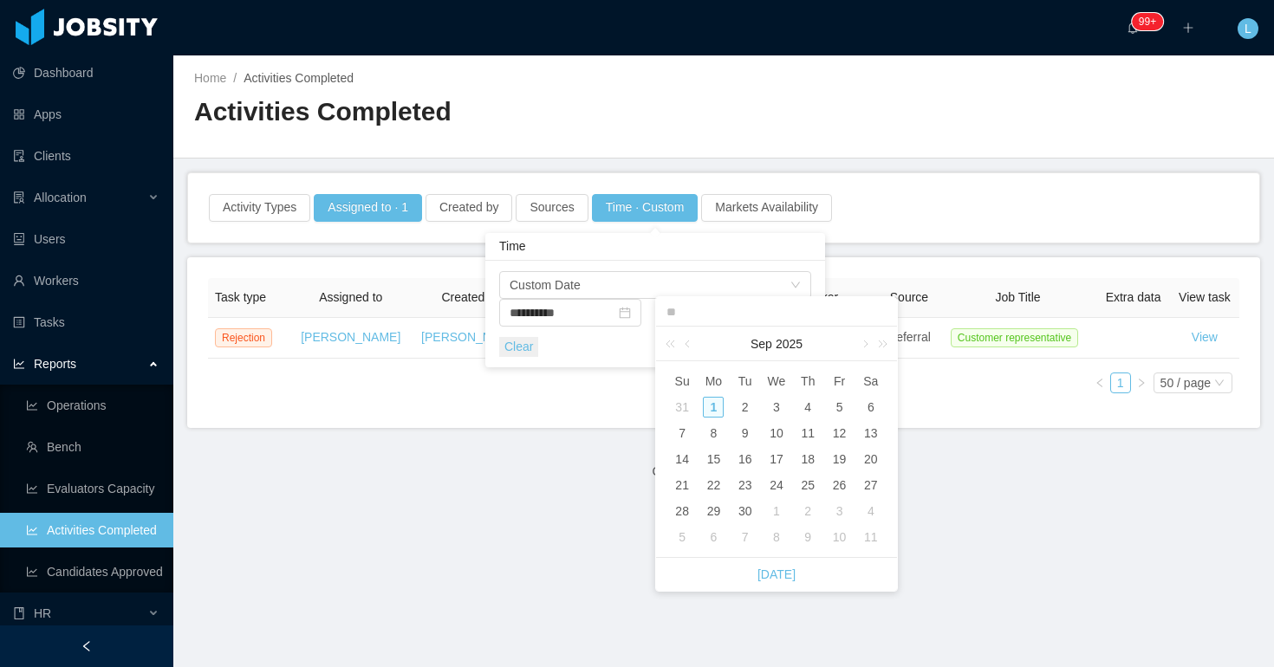
click at [713, 403] on div "1" at bounding box center [713, 407] width 21 height 21
type input "**********"
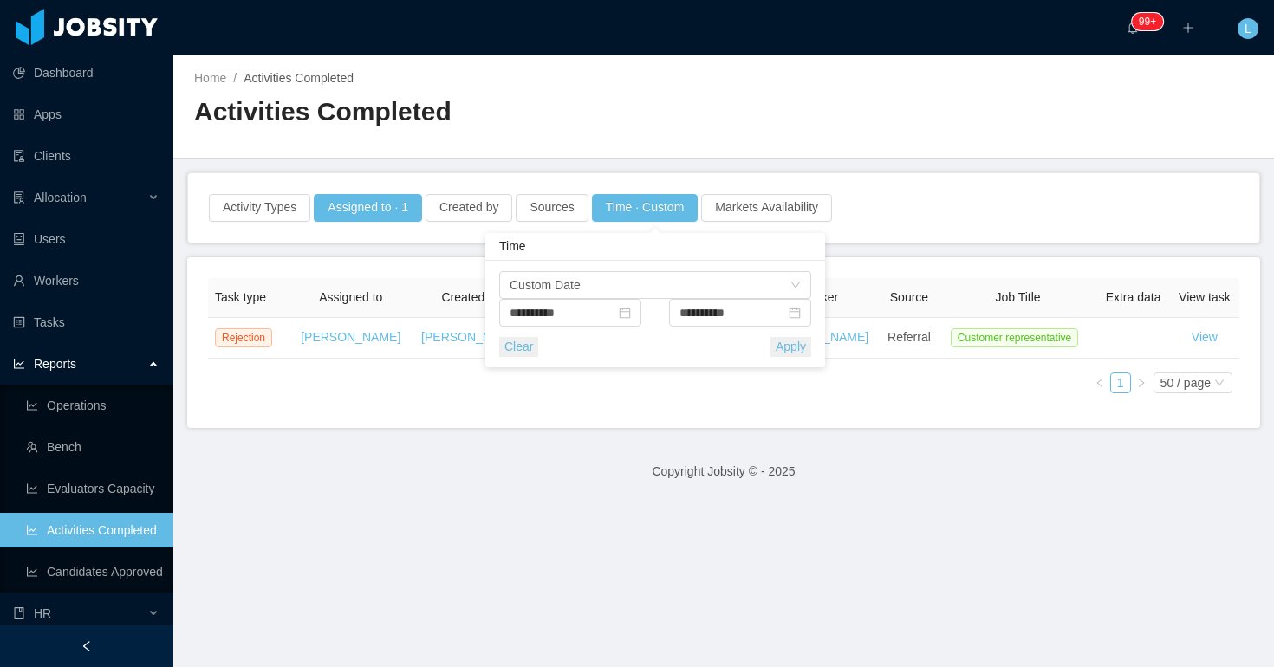
click at [793, 346] on button "Apply" at bounding box center [791, 347] width 41 height 20
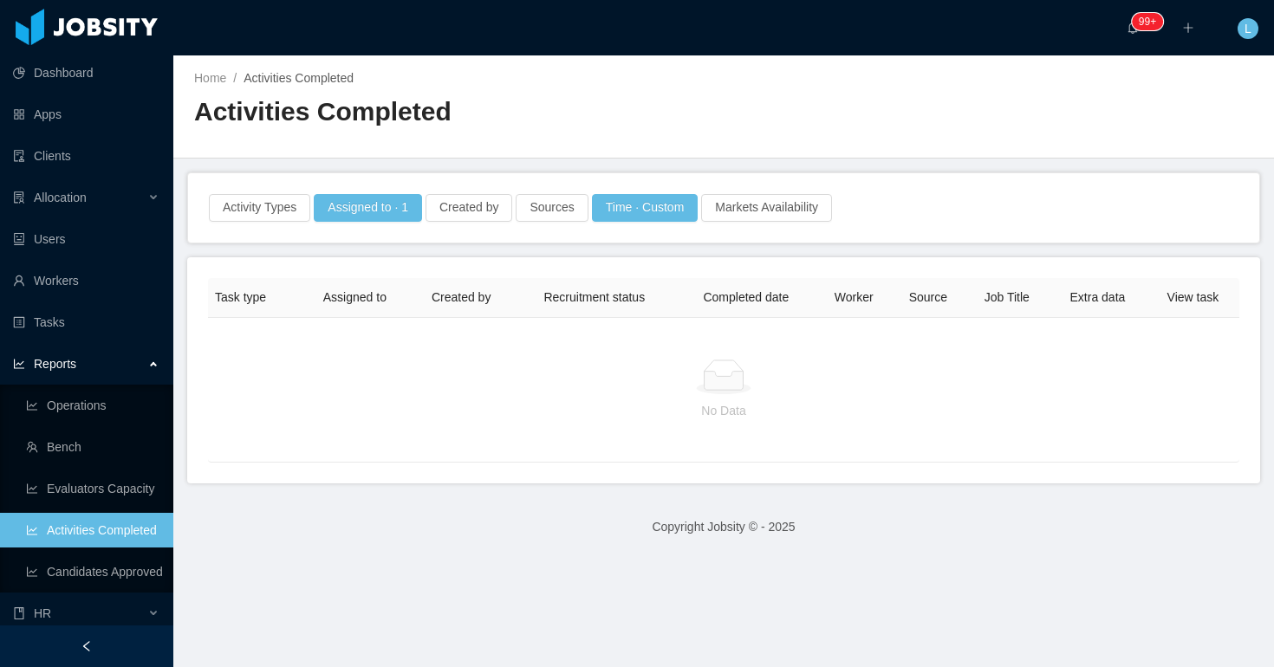
click at [71, 366] on span "Reports" at bounding box center [55, 364] width 42 height 14
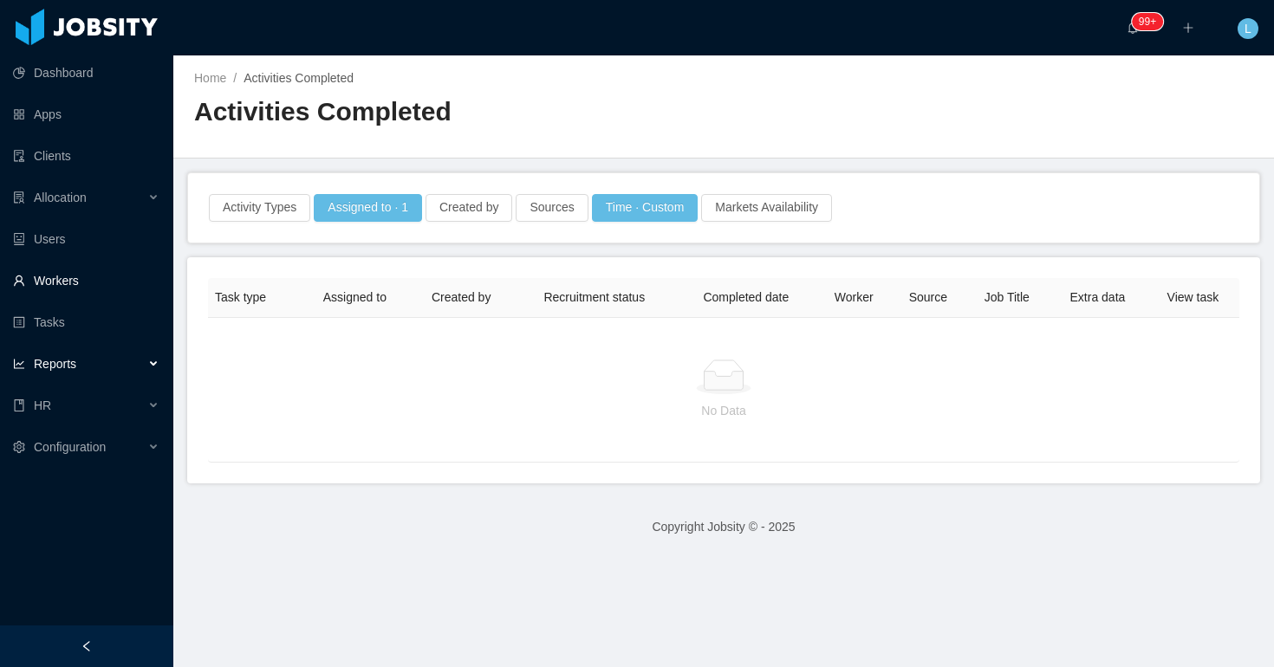
click at [75, 288] on link "Workers" at bounding box center [86, 281] width 146 height 35
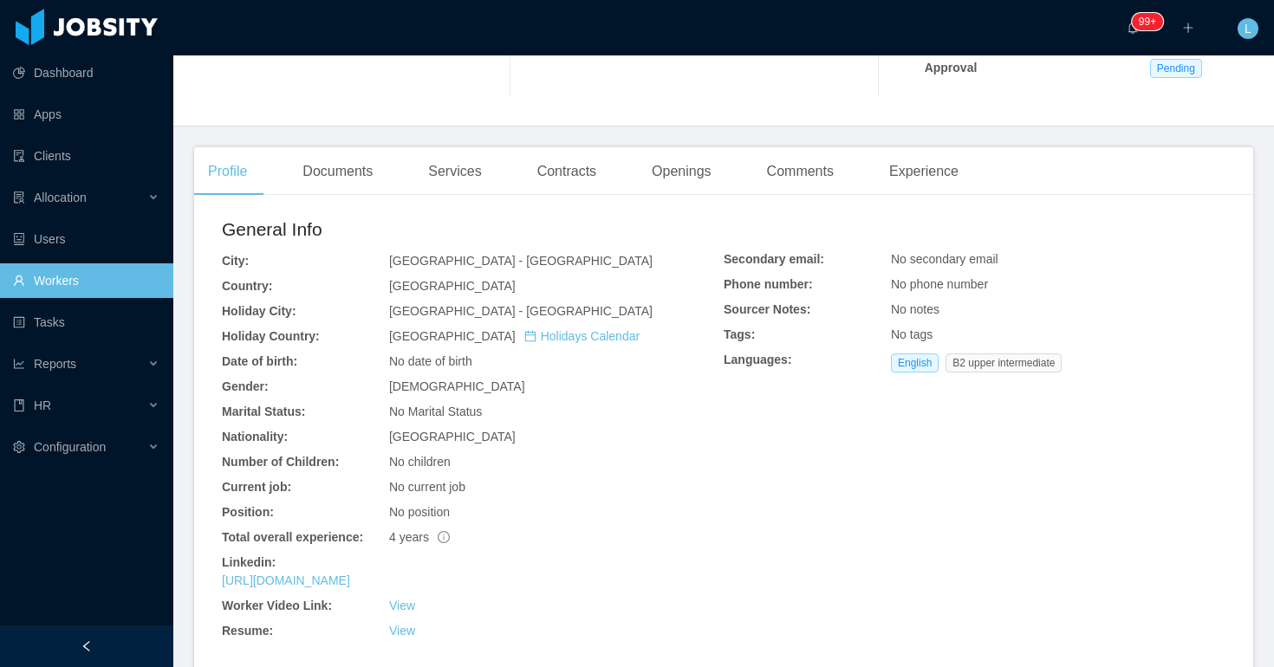
scroll to position [400, 0]
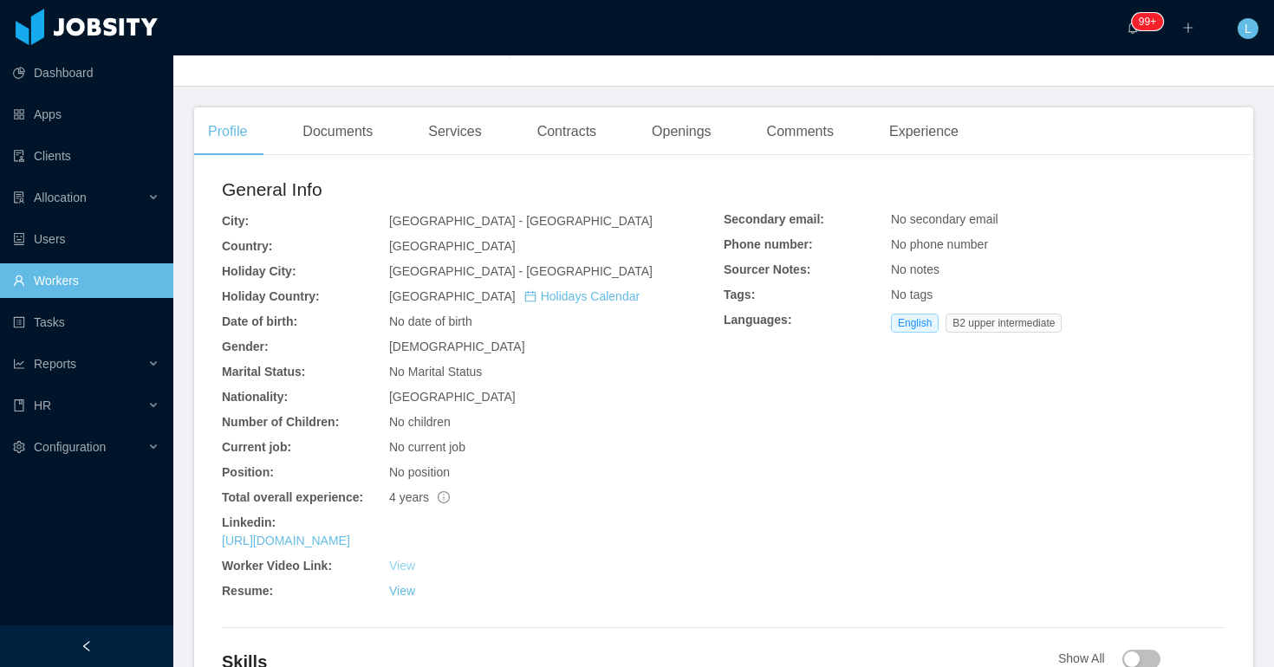
click at [412, 564] on link "View" at bounding box center [402, 566] width 26 height 14
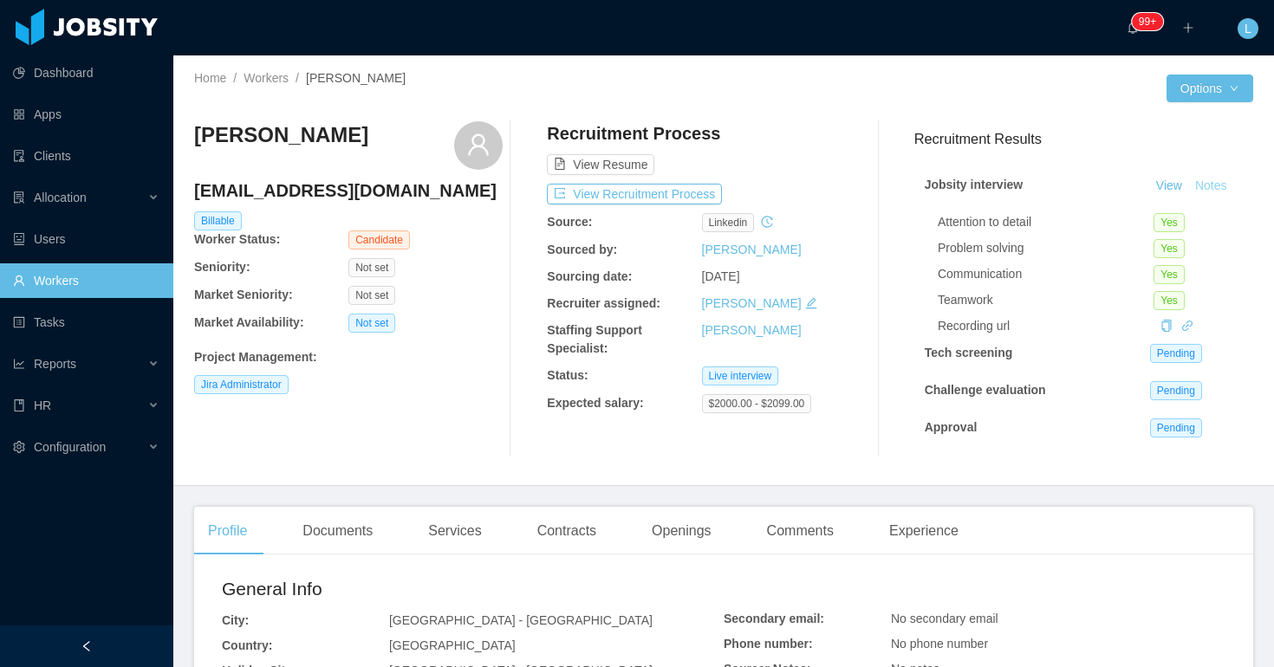
click at [1212, 180] on button "Notes" at bounding box center [1211, 186] width 46 height 21
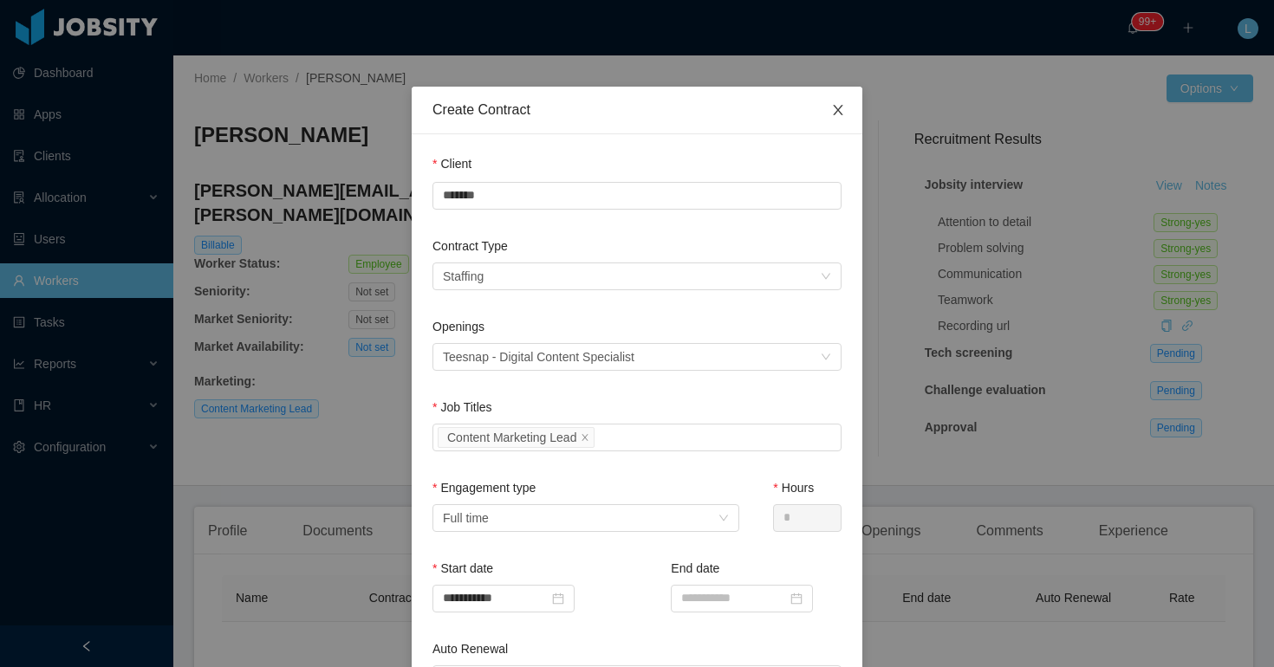
scroll to position [146, 0]
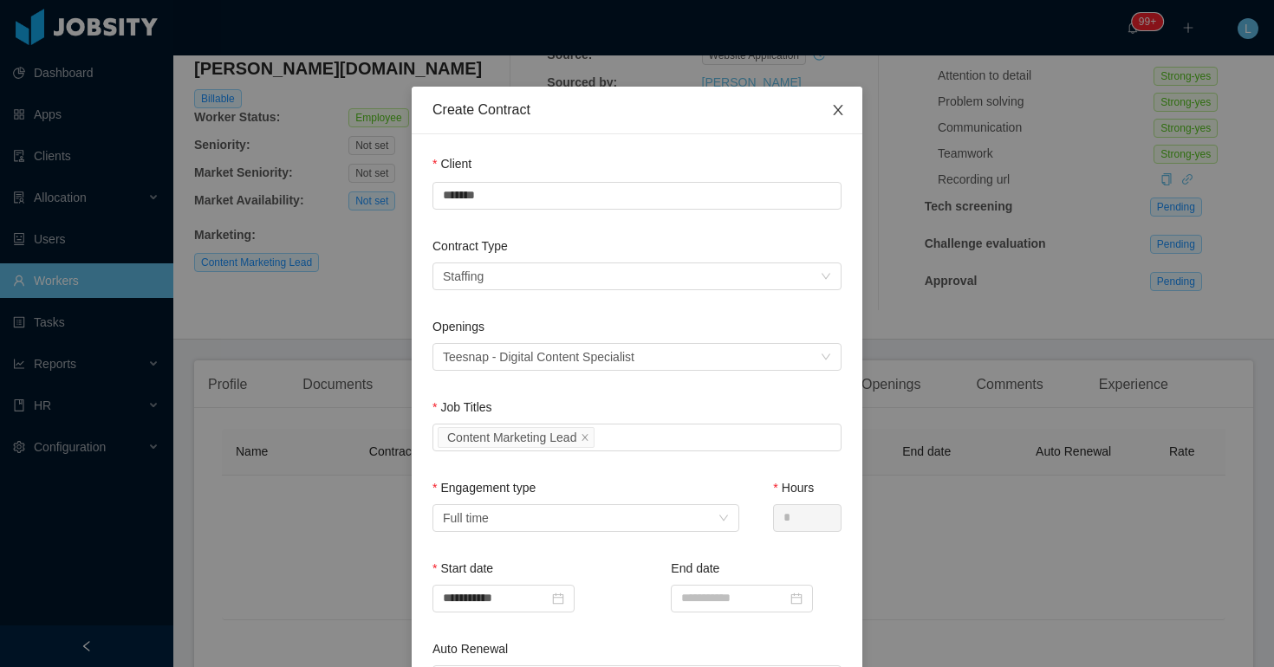
click at [842, 114] on icon "icon: close" at bounding box center [838, 110] width 10 height 10
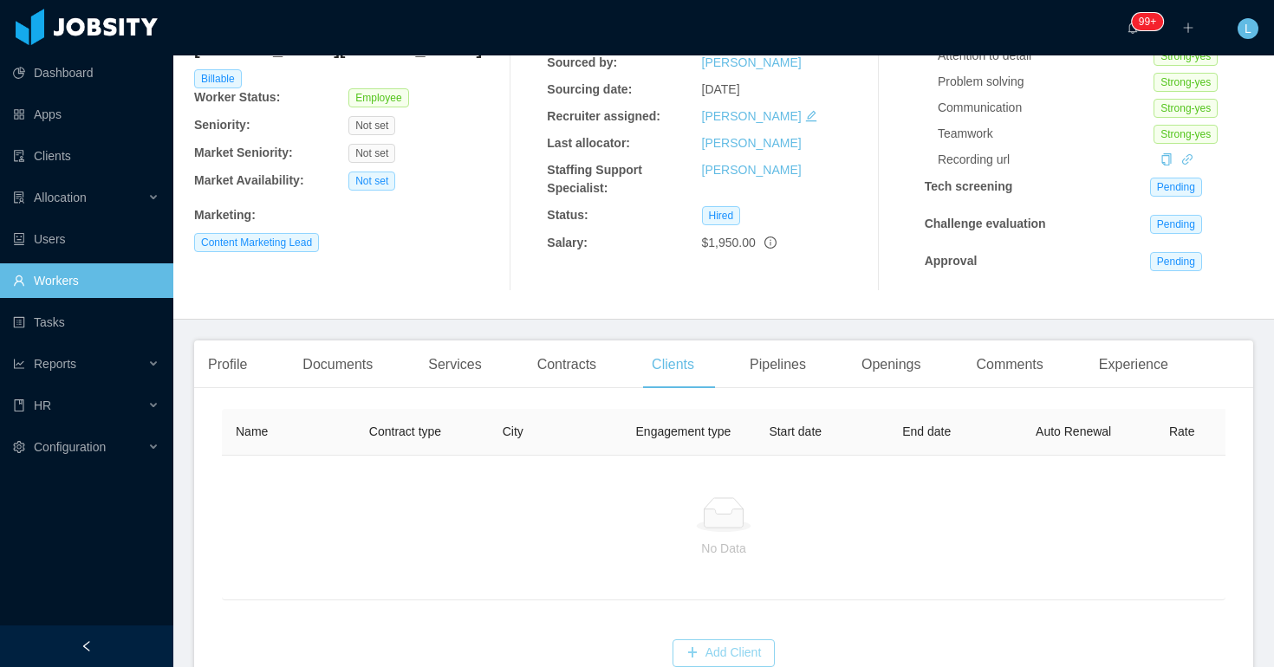
scroll to position [0, 0]
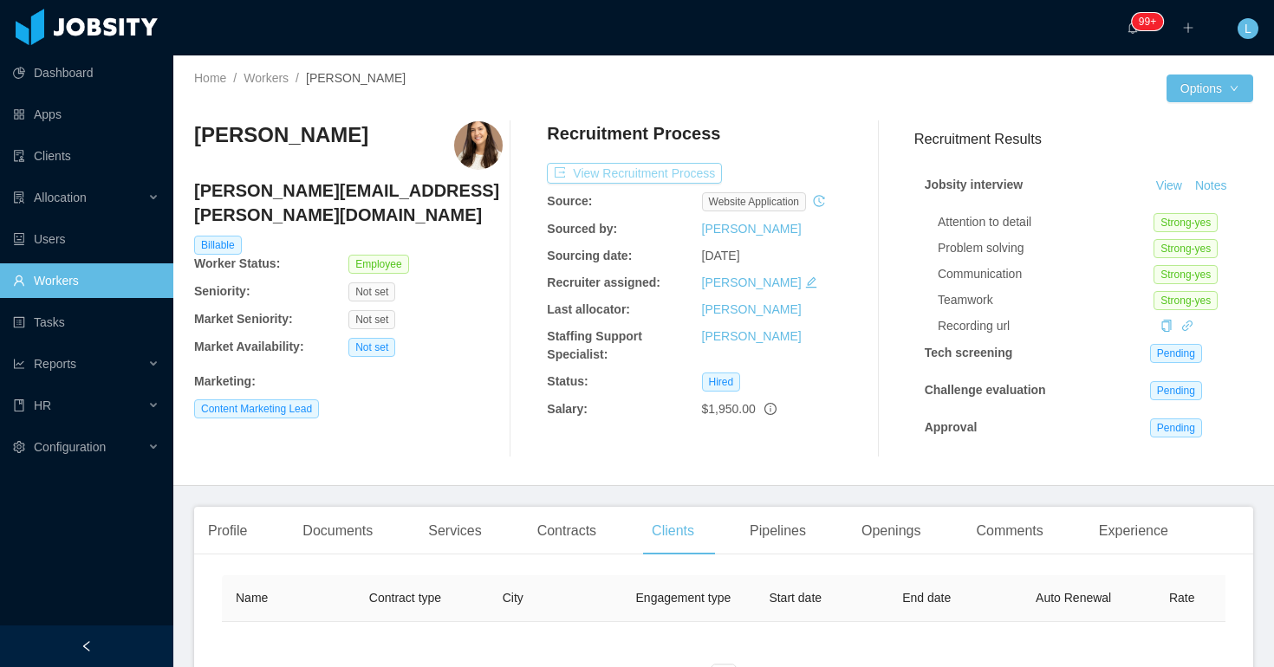
click at [673, 172] on button "View Recruitment Process" at bounding box center [634, 173] width 175 height 21
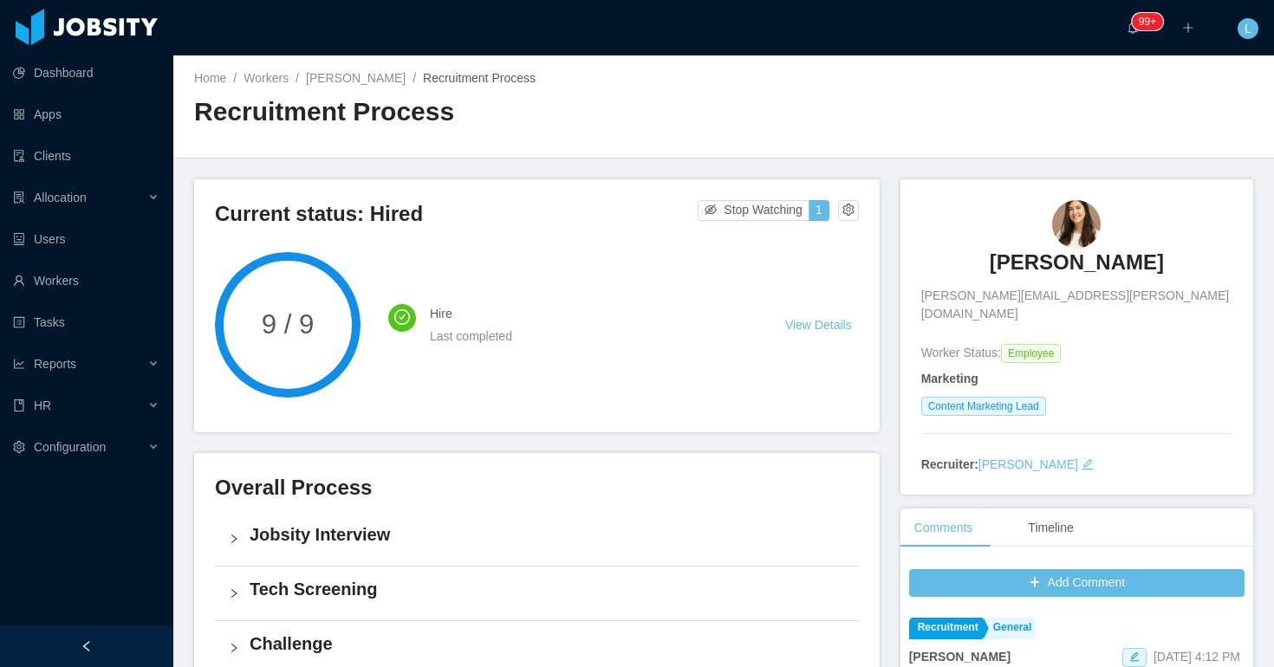
scroll to position [10, 0]
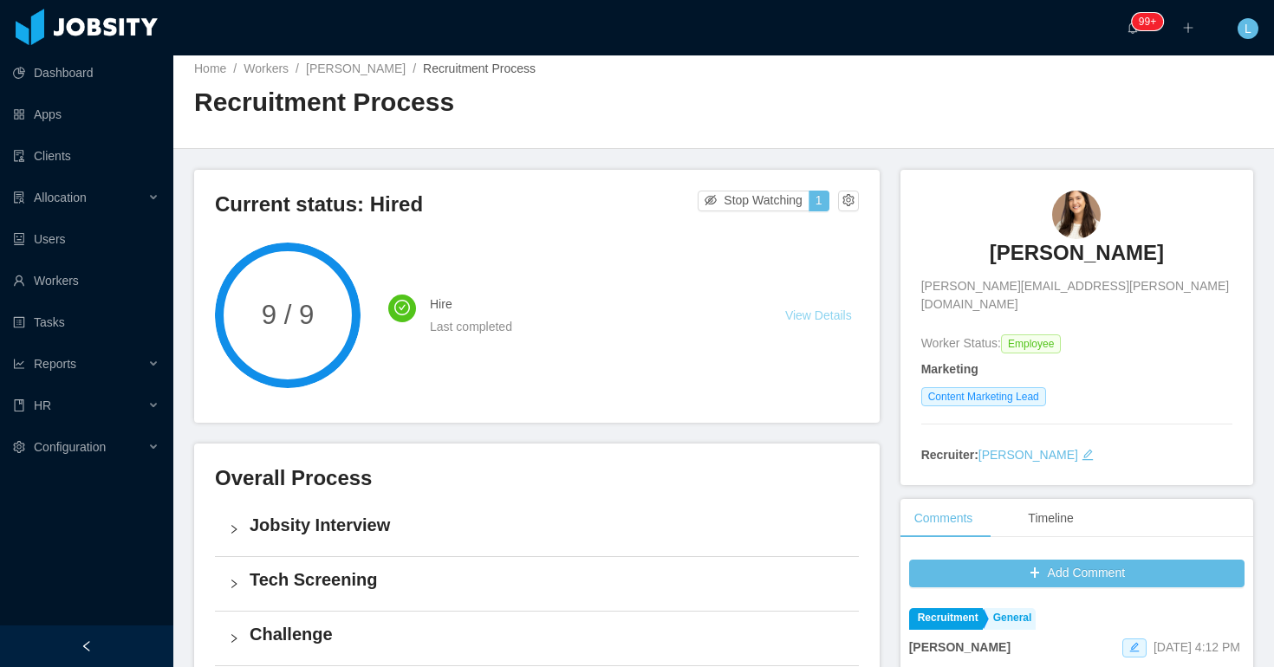
click at [834, 316] on link "View Details" at bounding box center [818, 316] width 67 height 14
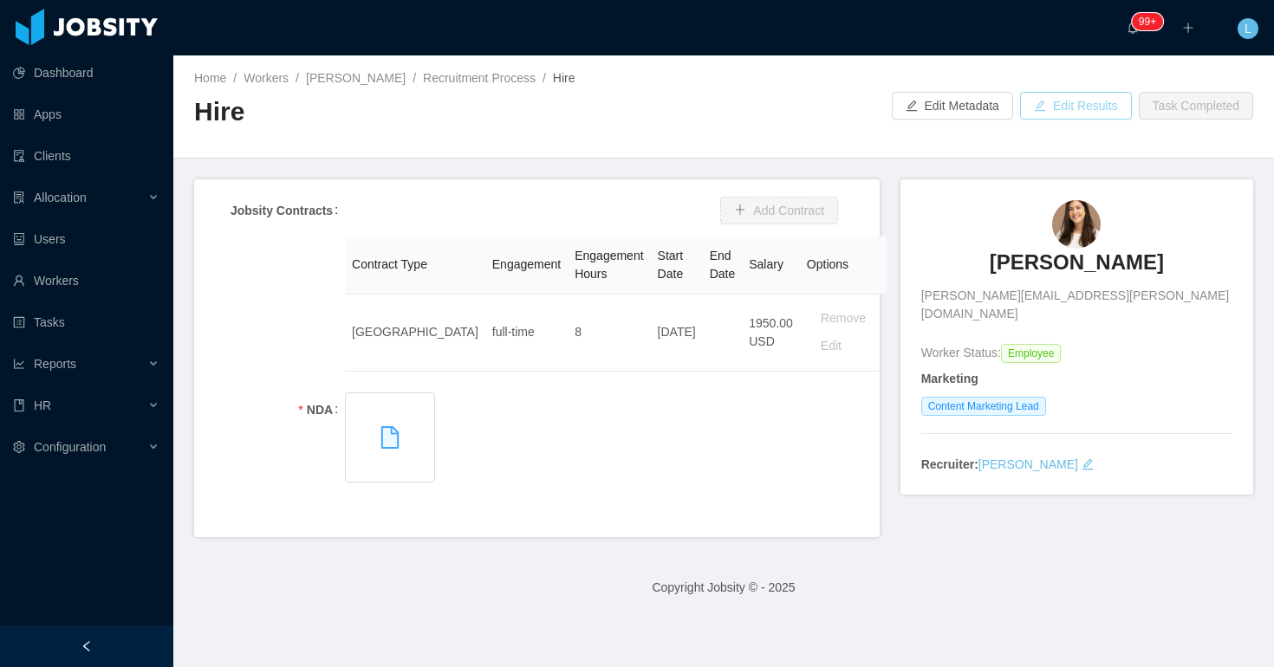
click at [1071, 107] on button "Edit Results" at bounding box center [1076, 106] width 112 height 28
click at [749, 218] on button "Add Contract" at bounding box center [779, 211] width 118 height 28
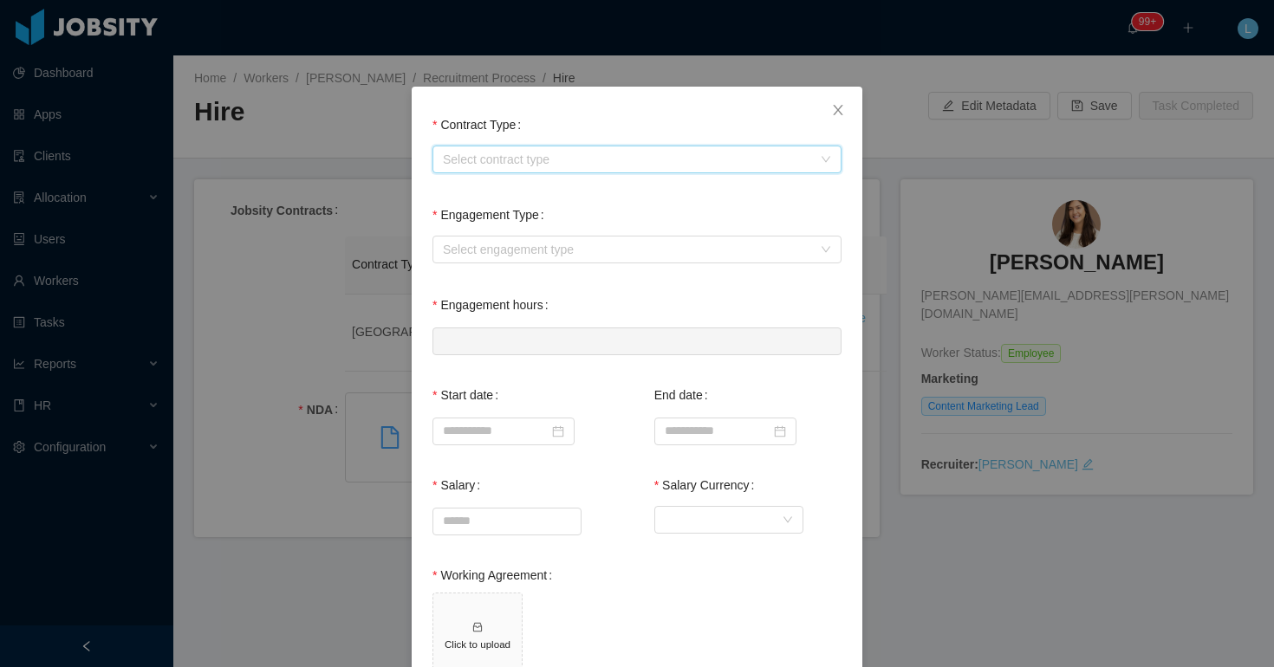
click at [528, 169] on div "Select contract type" at bounding box center [631, 159] width 377 height 26
click at [836, 111] on icon "icon: close" at bounding box center [838, 110] width 14 height 14
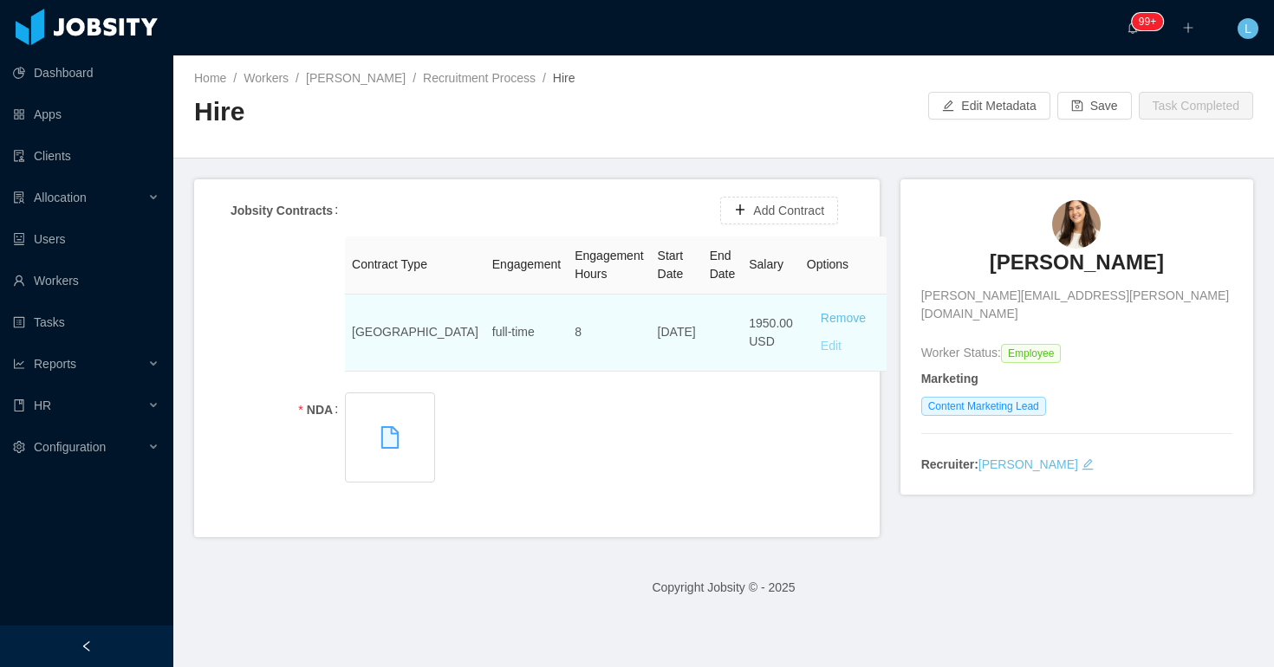
click at [807, 348] on button "Edit" at bounding box center [831, 347] width 49 height 28
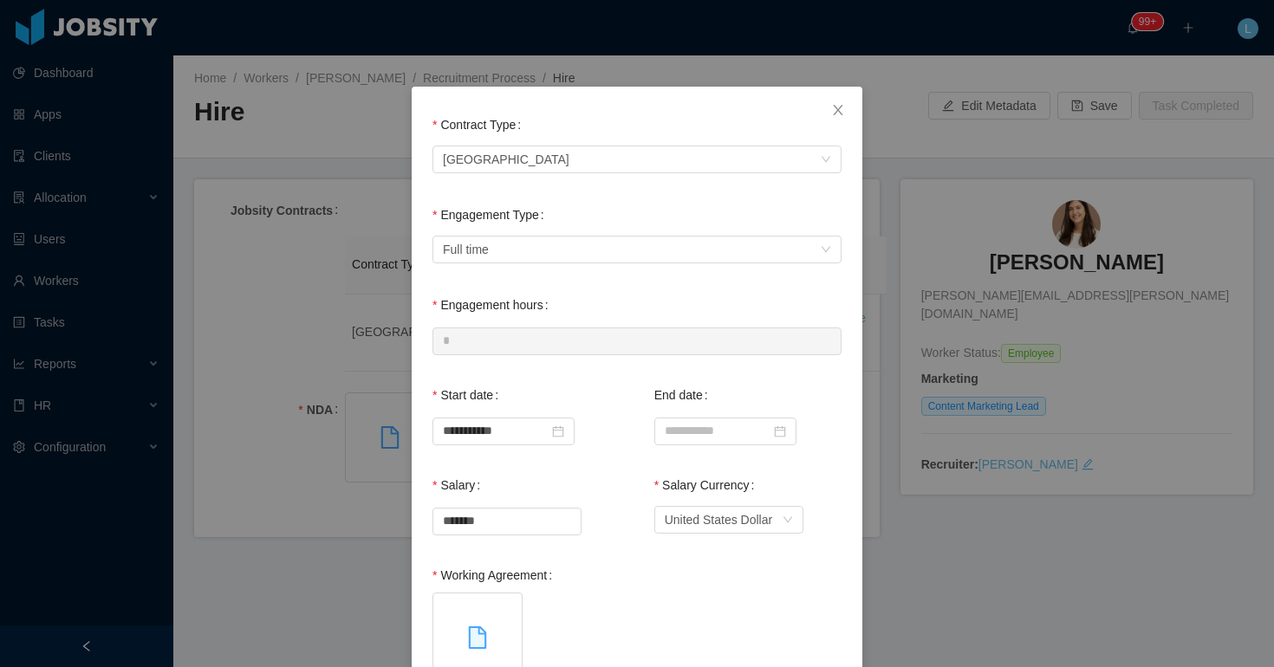
scroll to position [144, 0]
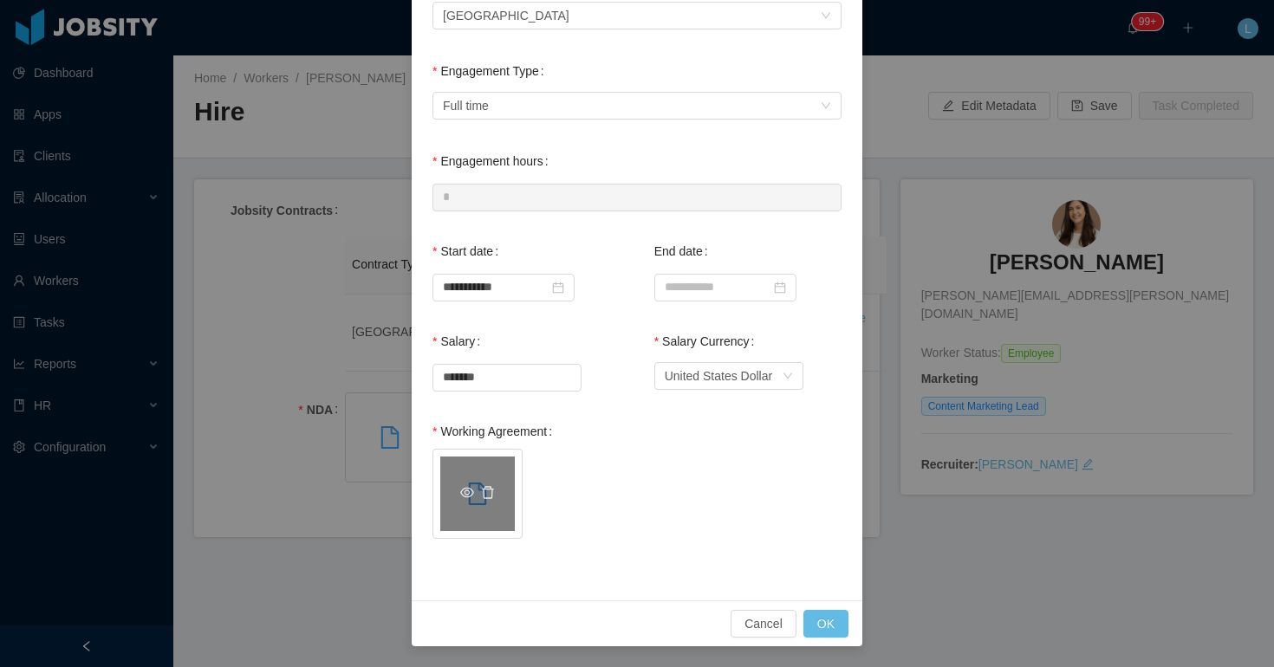
click at [474, 498] on link at bounding box center [467, 494] width 21 height 14
click at [489, 493] on icon "icon: delete" at bounding box center [488, 493] width 14 height 14
click at [483, 498] on h5 "Click to upload" at bounding box center [477, 500] width 75 height 15
click at [810, 622] on button "OK" at bounding box center [826, 624] width 45 height 28
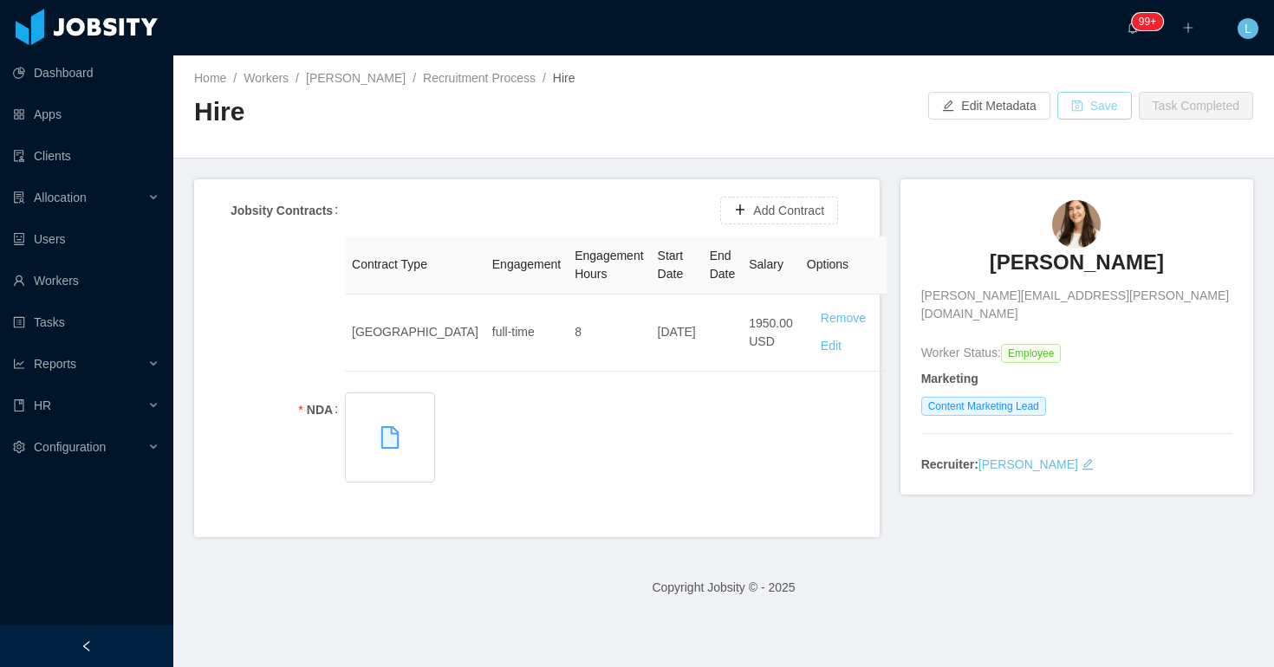
click at [1113, 116] on button "Save" at bounding box center [1095, 106] width 75 height 28
click at [1087, 99] on button "Save" at bounding box center [1095, 106] width 75 height 28
click at [449, 75] on link "Recruitment Process" at bounding box center [479, 78] width 113 height 14
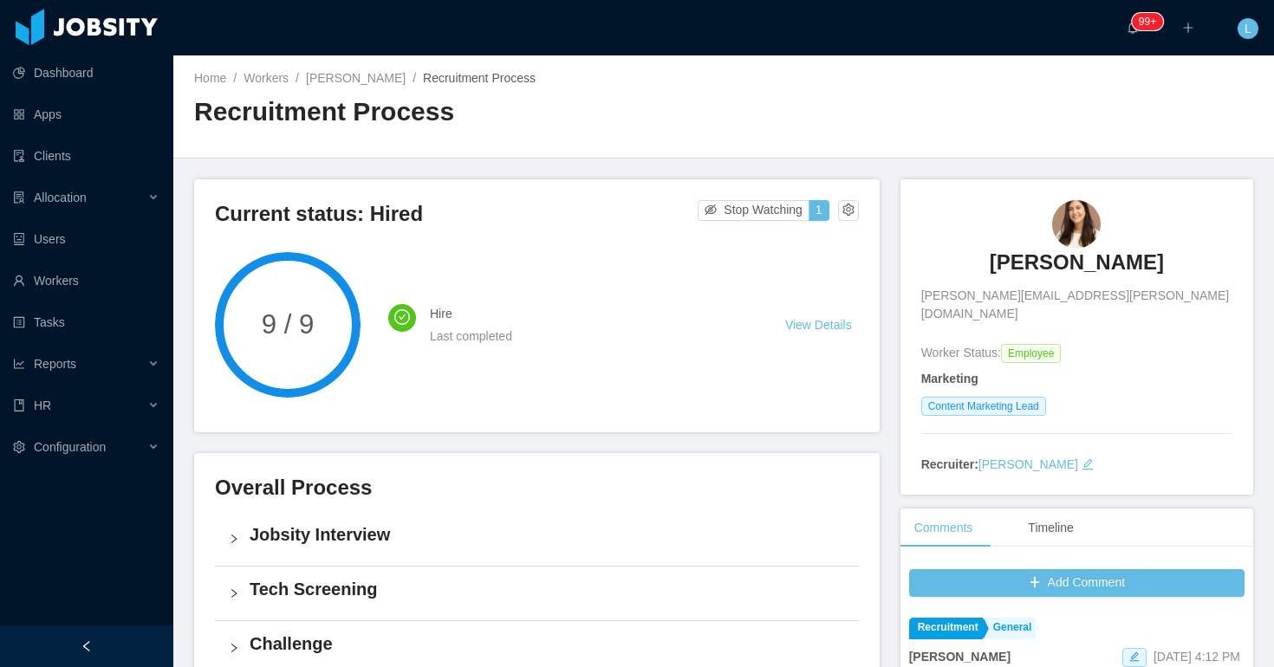
click at [365, 79] on link "[PERSON_NAME]" at bounding box center [356, 78] width 100 height 14
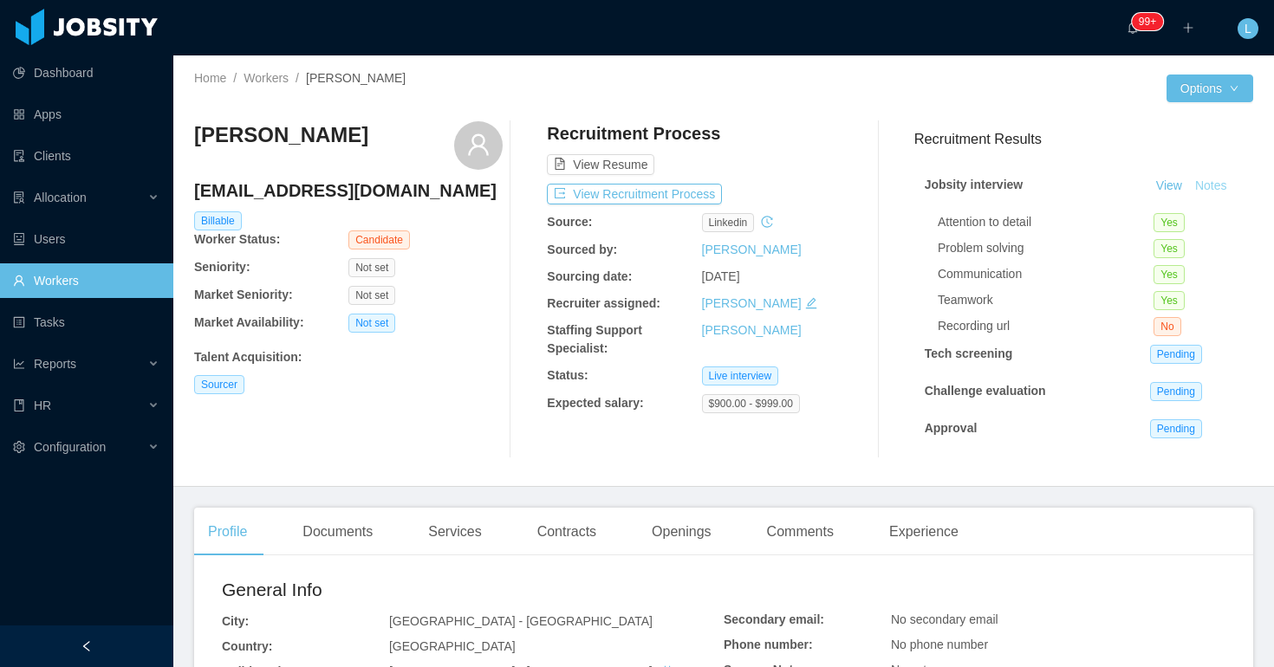
click at [1208, 184] on button "Notes" at bounding box center [1211, 186] width 46 height 21
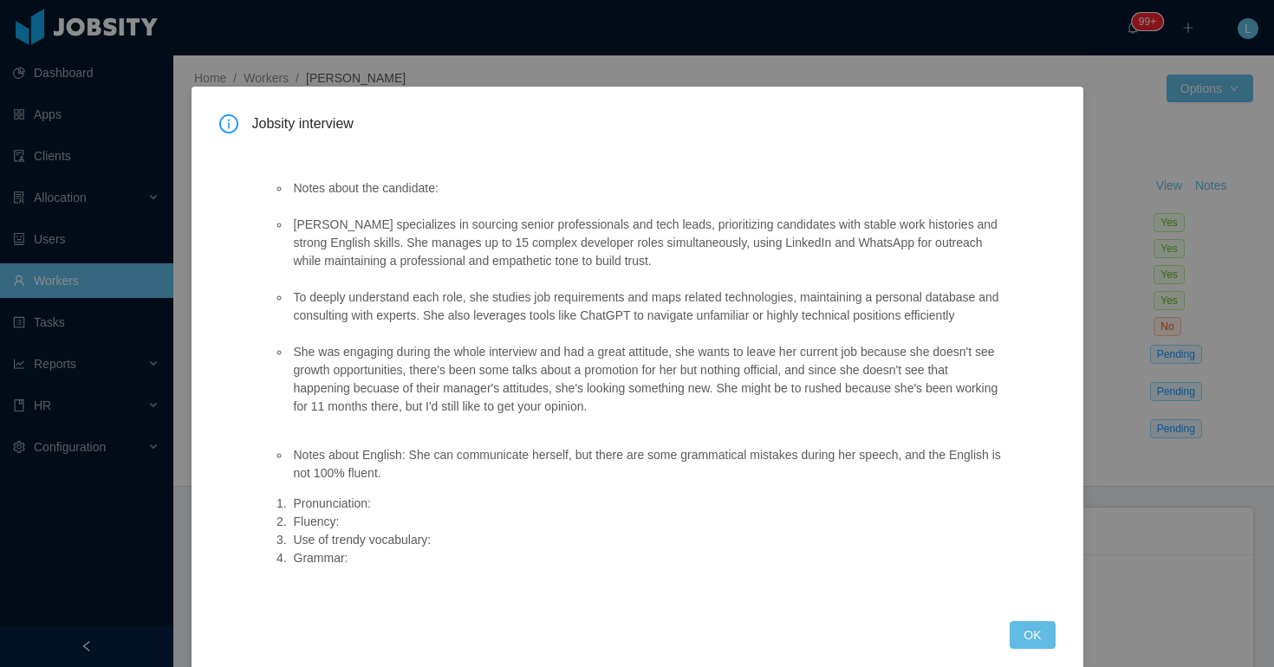
scroll to position [42, 0]
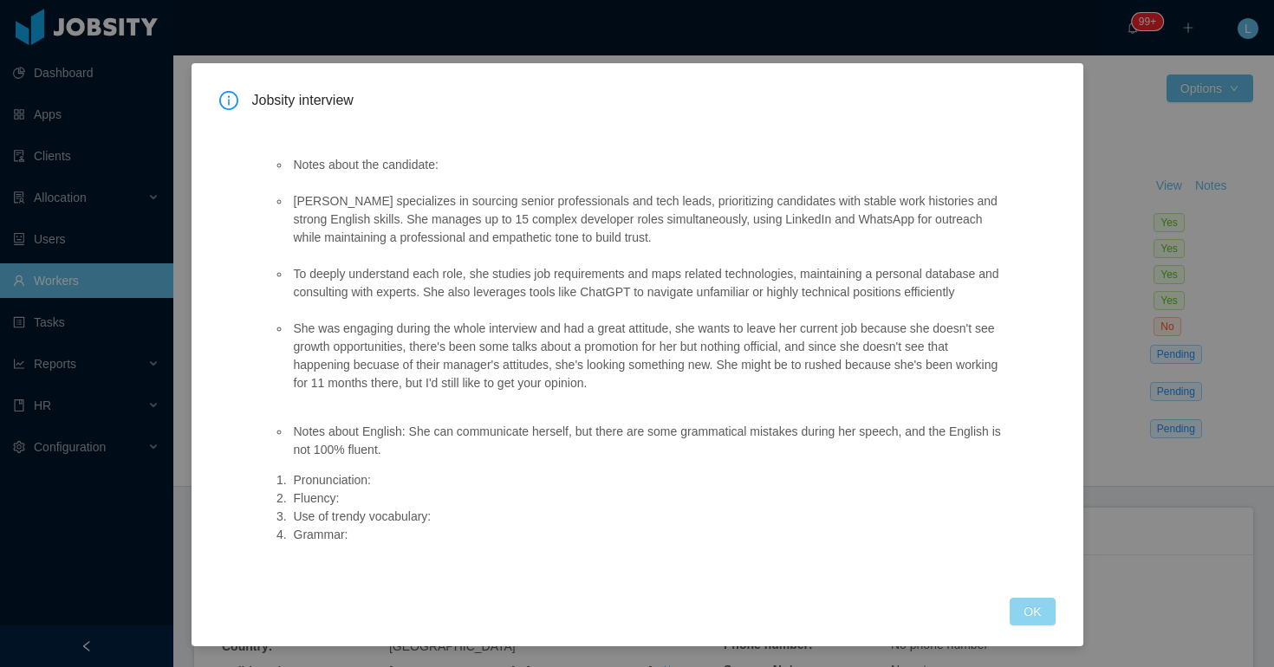
click at [1034, 618] on button "OK" at bounding box center [1032, 612] width 45 height 28
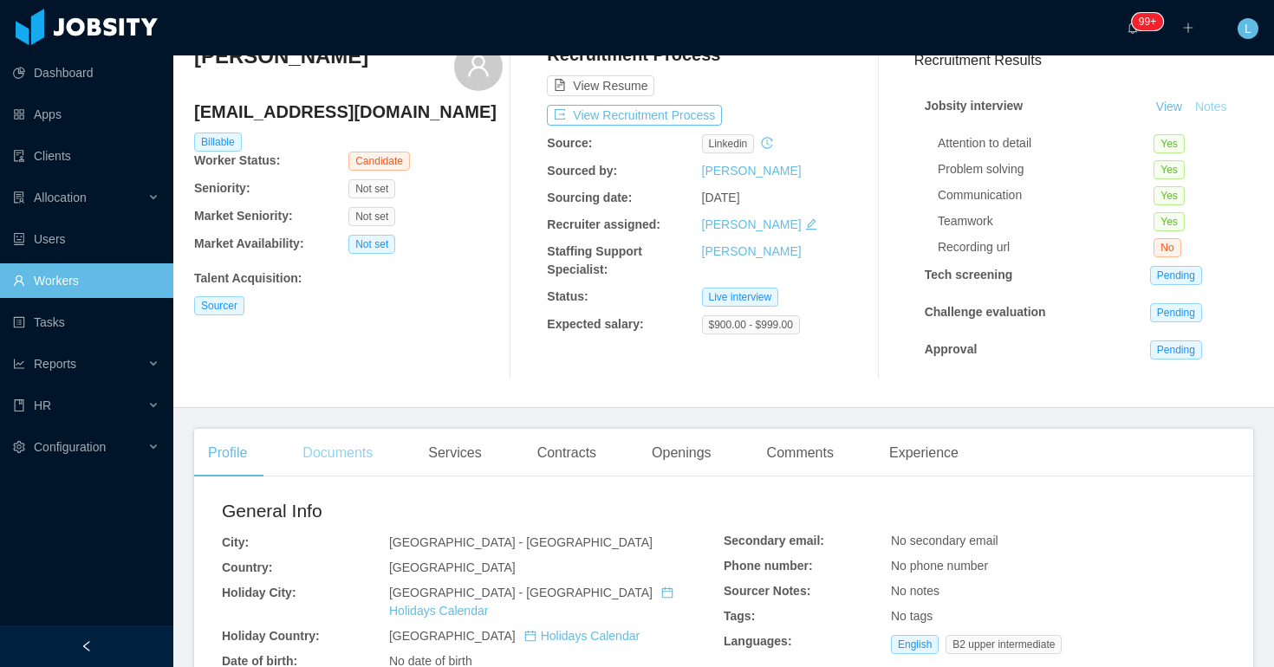
scroll to position [0, 0]
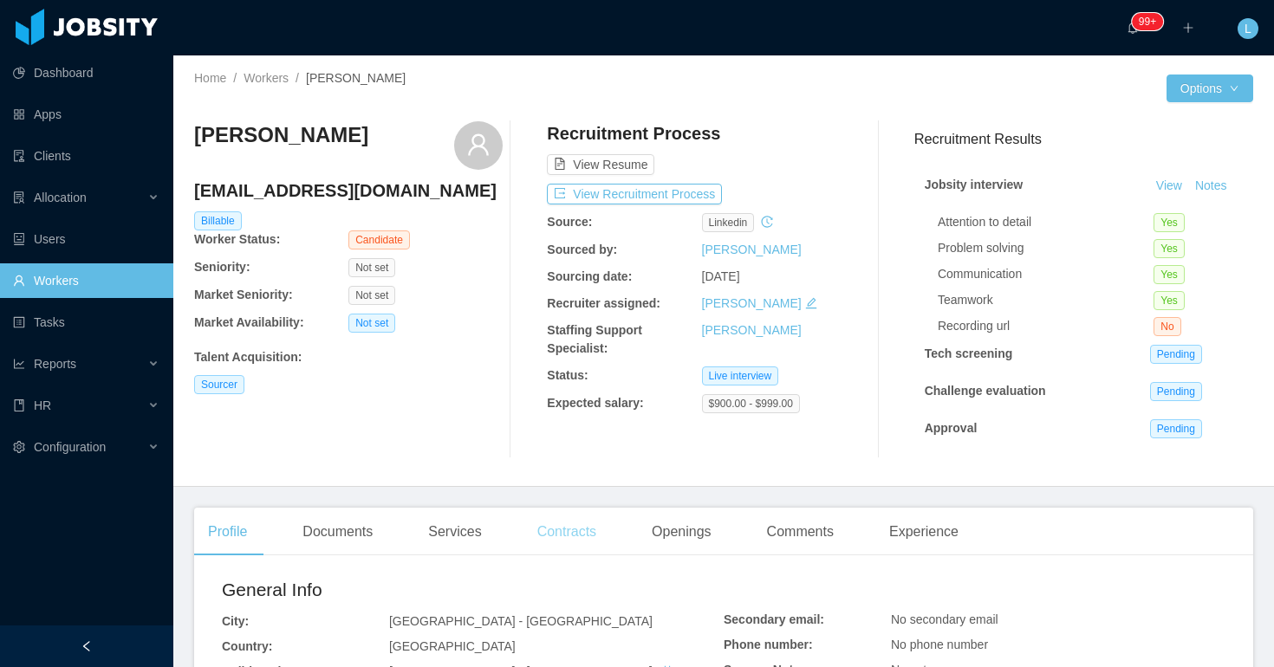
click at [589, 531] on div "Contracts" at bounding box center [567, 532] width 87 height 49
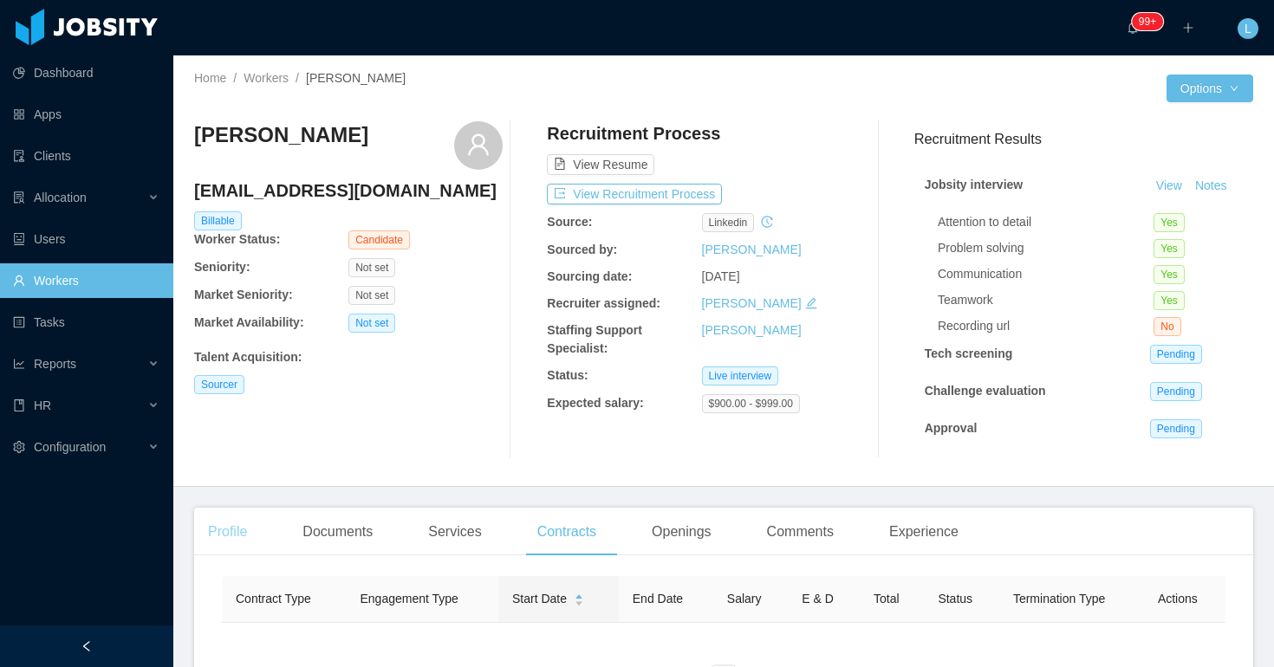
click at [229, 539] on div "Profile" at bounding box center [227, 532] width 67 height 49
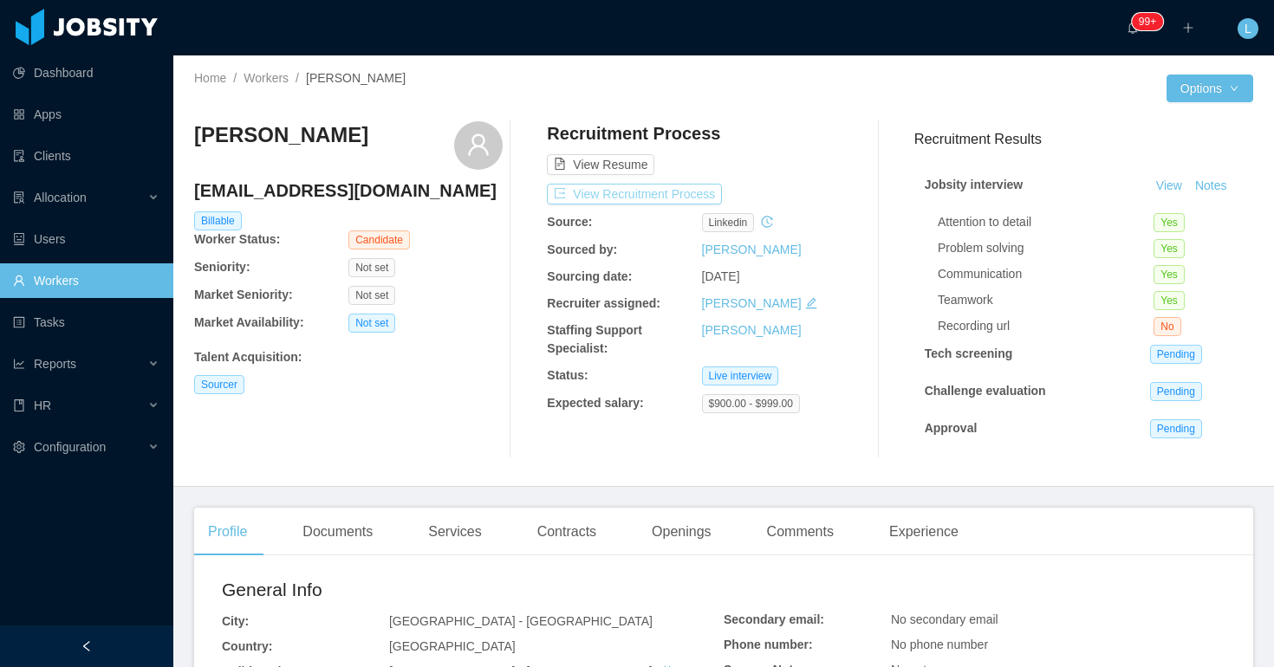
click at [630, 198] on button "View Recruitment Process" at bounding box center [634, 194] width 175 height 21
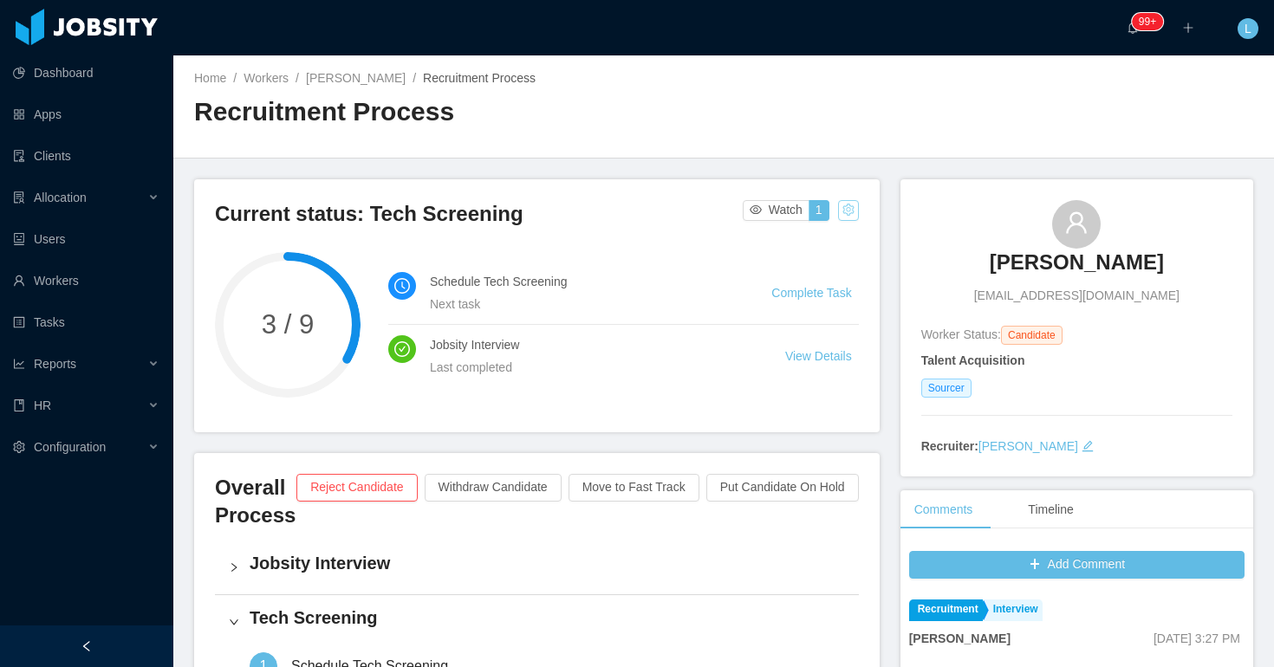
click at [845, 208] on button "button" at bounding box center [848, 210] width 21 height 21
